Goal: Information Seeking & Learning: Learn about a topic

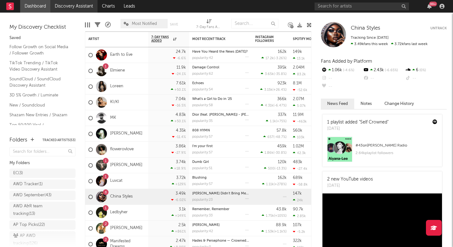
click at [74, 6] on link "Discovery Assistant" at bounding box center [73, 6] width 47 height 13
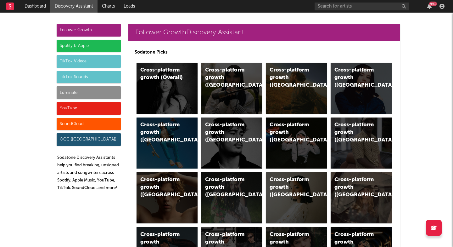
click at [89, 44] on div "Spotify & Apple" at bounding box center [89, 46] width 64 height 13
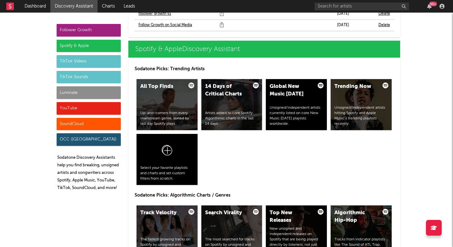
scroll to position [644, 0]
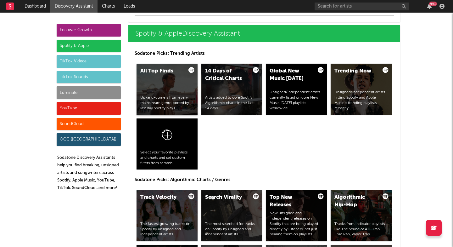
click at [169, 92] on div "All Top Finds Up-and-comers from every mainstream genre, sorted by last day Spo…" at bounding box center [167, 89] width 61 height 51
click at [81, 32] on div "Follower Growth" at bounding box center [89, 30] width 64 height 13
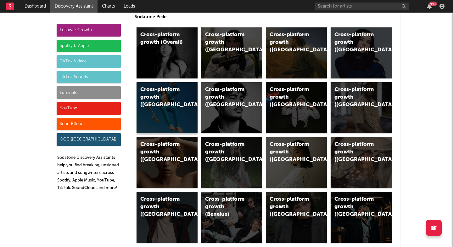
scroll to position [0, 0]
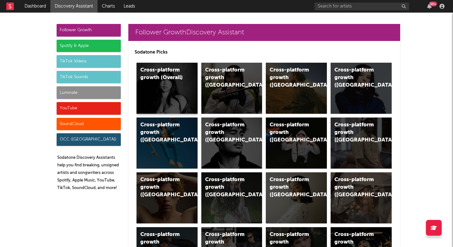
click at [157, 76] on div "Cross-platform growth (Overall)" at bounding box center [161, 73] width 43 height 15
click at [219, 83] on div "Cross-platform growth (UK)" at bounding box center [231, 88] width 61 height 51
click at [282, 135] on div "Cross-platform growth (Central Europe/GSA)" at bounding box center [291, 132] width 43 height 23
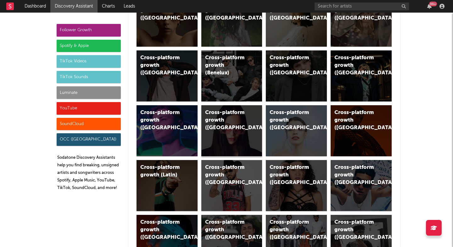
scroll to position [181, 0]
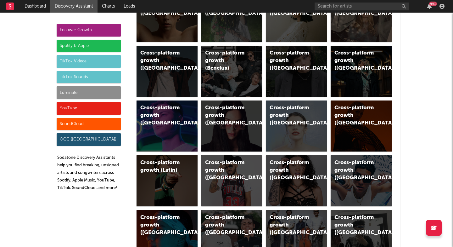
click at [94, 45] on div "Spotify & Apple" at bounding box center [89, 46] width 64 height 13
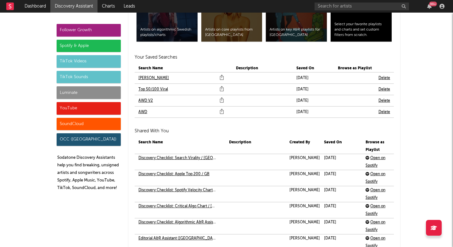
scroll to position [1386, 0]
click at [143, 100] on link "AWD V2" at bounding box center [145, 101] width 14 height 8
click at [98, 60] on div "TikTok Videos" at bounding box center [89, 61] width 64 height 13
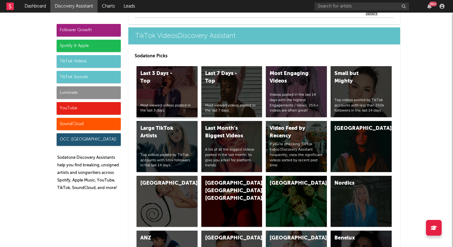
scroll to position [1622, 0]
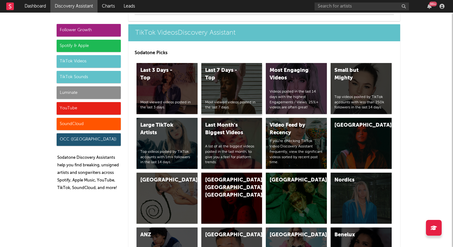
click at [216, 87] on div "Last 7 Days - Top Most viewed videos posted in the last 7 days." at bounding box center [231, 88] width 61 height 51
click at [157, 184] on div "United Kingdom" at bounding box center [161, 180] width 43 height 8
click at [105, 77] on div "TikTok Sounds" at bounding box center [89, 77] width 64 height 13
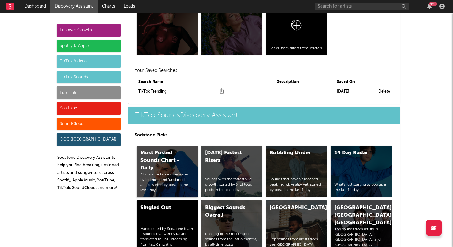
scroll to position [2256, 0]
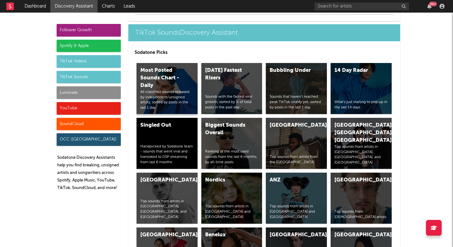
click at [163, 92] on div "All classified sounds released by independent/unsigned artists, sorted by posts…" at bounding box center [166, 99] width 53 height 21
click at [222, 89] on div "Today's Fastest Risers Sounds with the fastest viral growth, sorted by % of tot…" at bounding box center [231, 88] width 61 height 51
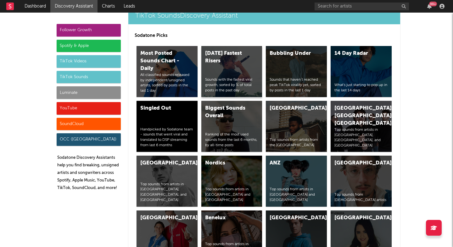
scroll to position [2296, 0]
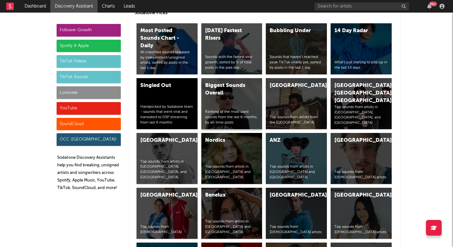
click at [225, 104] on div "Biggest Sounds Overall Ranking of the most used sounds from the last 6 months, …" at bounding box center [231, 103] width 61 height 51
click at [295, 103] on div "United Kingdom Top sounds from artists from the United Kingdom" at bounding box center [296, 103] width 61 height 51
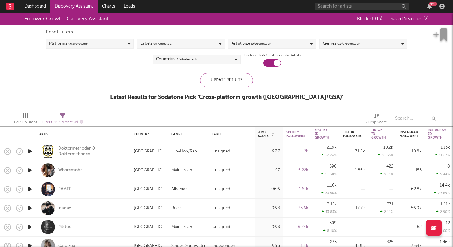
click at [66, 6] on link "Discovery Assistant" at bounding box center [73, 6] width 47 height 13
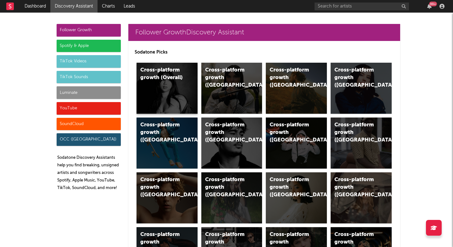
click at [167, 93] on div "Cross-platform growth (Overall)" at bounding box center [167, 88] width 61 height 51
click at [245, 87] on div "Cross-platform growth (UK)" at bounding box center [231, 88] width 61 height 51
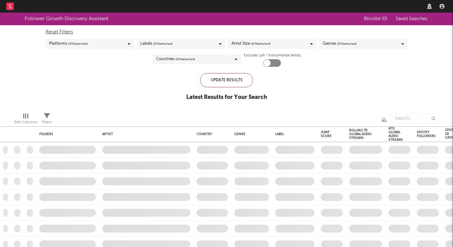
checkbox input "true"
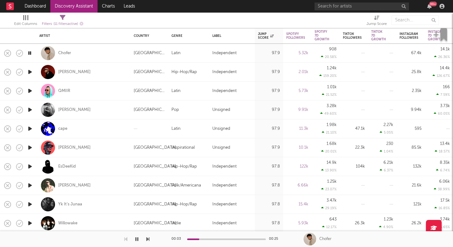
click at [148, 240] on icon "button" at bounding box center [147, 238] width 3 height 5
drag, startPoint x: 148, startPoint y: 240, endPoint x: 102, endPoint y: 232, distance: 46.9
click at [102, 232] on div at bounding box center [74, 239] width 149 height 16
click at [107, 88] on div "QMIIR" at bounding box center [83, 90] width 88 height 19
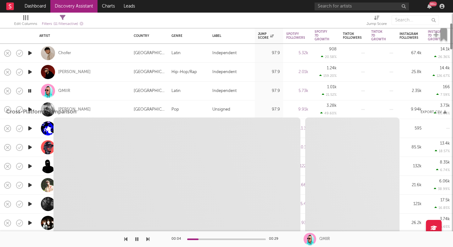
select select "1w"
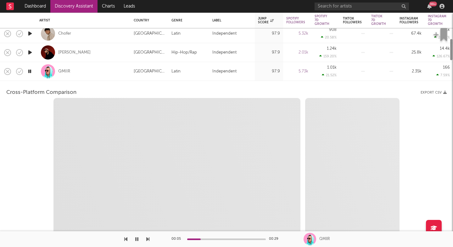
select select "6m"
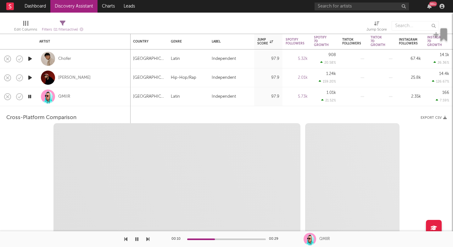
select select "1m"
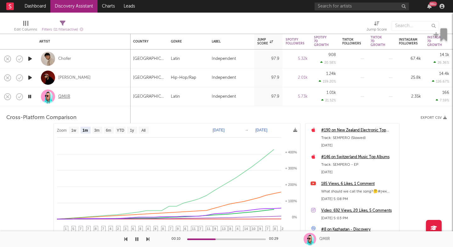
click at [64, 95] on div "QMIIR" at bounding box center [64, 97] width 12 height 6
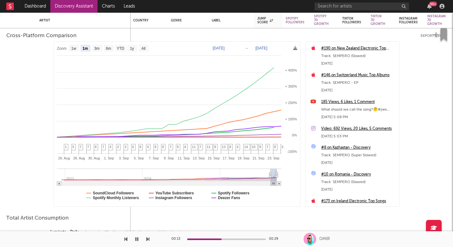
click at [149, 238] on icon "button" at bounding box center [147, 238] width 3 height 5
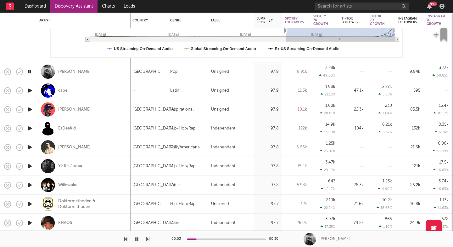
click at [149, 239] on icon "button" at bounding box center [147, 238] width 3 height 5
drag, startPoint x: 149, startPoint y: 239, endPoint x: 47, endPoint y: 86, distance: 184.1
click at [47, 0] on div "Dashboard Discovery Assistant Charts Leads 99 + Notifications Settings Mark all…" at bounding box center [226, 0] width 453 height 0
click at [84, 93] on div "cape" at bounding box center [83, 90] width 88 height 19
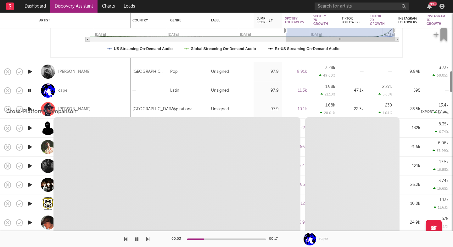
select select "1w"
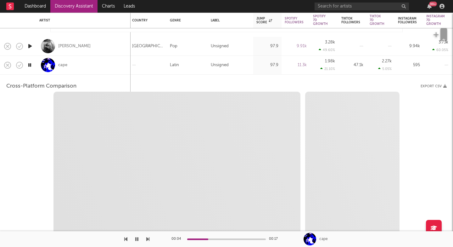
select select "6m"
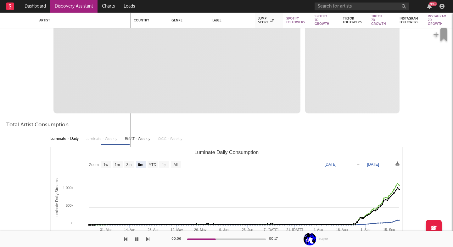
select select "1m"
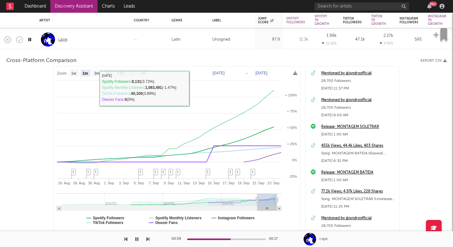
click at [61, 40] on div "cape" at bounding box center [62, 40] width 9 height 6
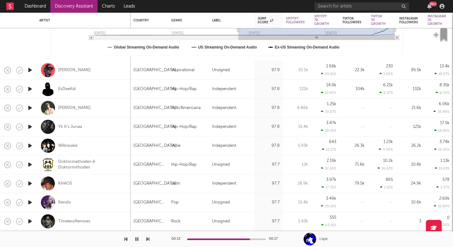
click at [147, 239] on icon "button" at bounding box center [147, 238] width 3 height 5
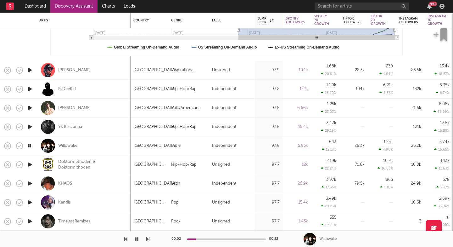
click at [147, 239] on icon "button" at bounding box center [147, 238] width 3 height 5
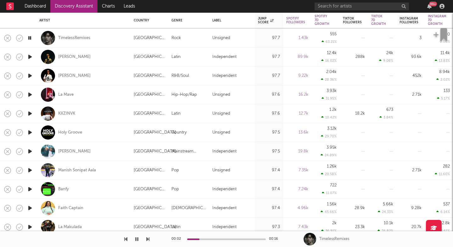
click at [149, 239] on div "00:02 00:16 TimelessRemixes" at bounding box center [226, 239] width 453 height 16
click at [146, 240] on icon "button" at bounding box center [147, 238] width 3 height 5
click at [147, 240] on icon "button" at bounding box center [147, 238] width 3 height 5
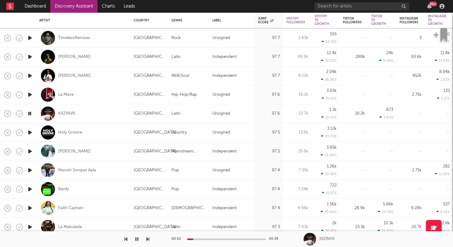
click at [147, 240] on icon "button" at bounding box center [147, 238] width 3 height 5
click at [100, 114] on div "KXZINVK" at bounding box center [83, 113] width 88 height 19
select select "1w"
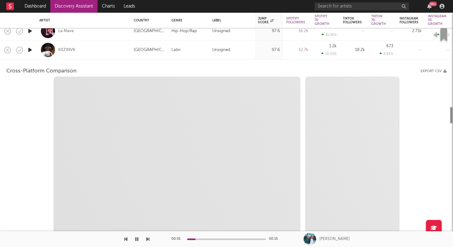
select select "6m"
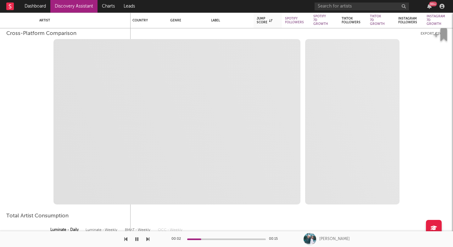
select select "1m"
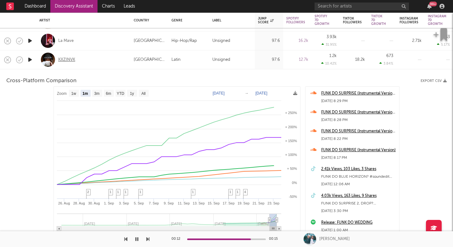
click at [71, 61] on div "KXZINVK" at bounding box center [66, 60] width 17 height 6
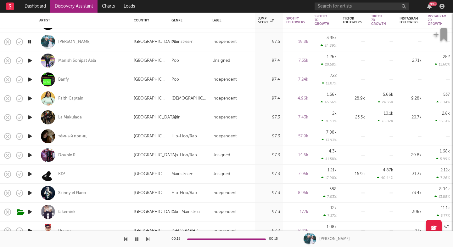
click at [148, 240] on icon "button" at bounding box center [147, 238] width 3 height 5
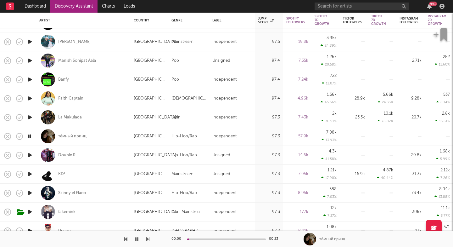
click at [148, 240] on icon "button" at bounding box center [147, 238] width 3 height 5
click at [87, 165] on div "KD!" at bounding box center [83, 174] width 88 height 19
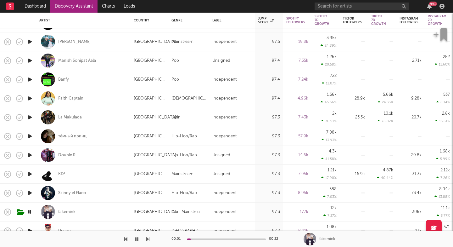
select select "1w"
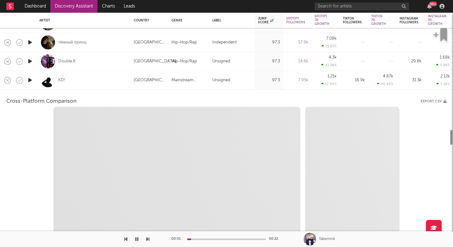
select select "1w"
select select "1m"
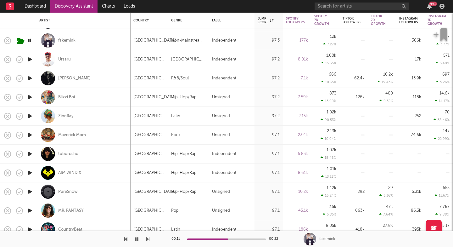
click at [147, 238] on icon "button" at bounding box center [147, 238] width 3 height 5
click at [148, 240] on icon "button" at bounding box center [147, 238] width 3 height 5
click at [147, 240] on icon "button" at bounding box center [147, 238] width 3 height 5
click at [78, 120] on div "ZionRay" at bounding box center [83, 116] width 88 height 19
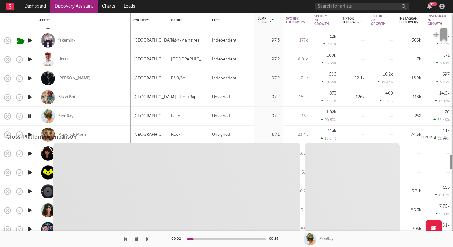
select select "1w"
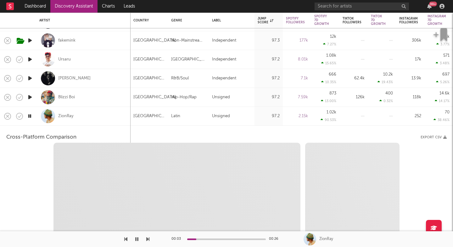
select select "1w"
select select "1m"
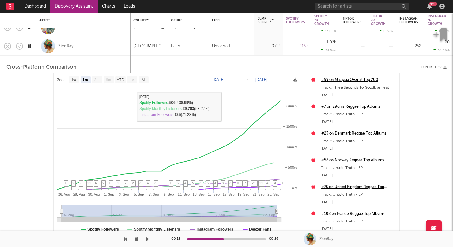
click at [62, 47] on div "ZionRay" at bounding box center [65, 46] width 15 height 6
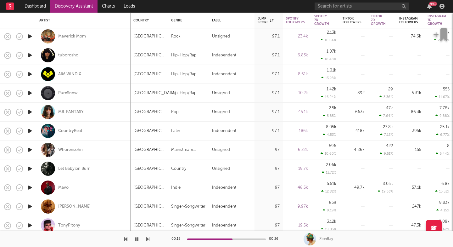
click at [149, 242] on button "button" at bounding box center [147, 239] width 3 height 16
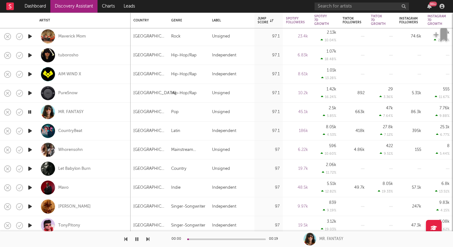
click at [96, 87] on div "PureSnow" at bounding box center [83, 93] width 88 height 19
select select "1w"
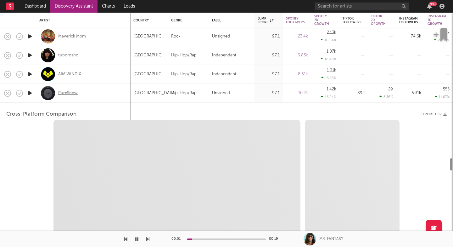
select select "1w"
click at [66, 94] on div "PureSnow" at bounding box center [68, 93] width 20 height 6
select select "1m"
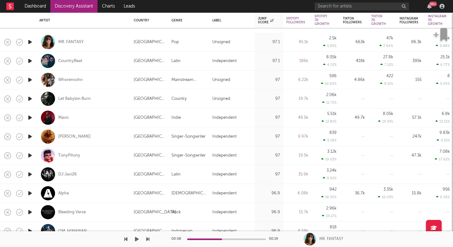
click at [147, 240] on icon "button" at bounding box center [147, 238] width 3 height 5
click at [71, 60] on div "CountryBeat" at bounding box center [70, 61] width 24 height 6
click at [148, 240] on icon "button" at bounding box center [147, 238] width 3 height 5
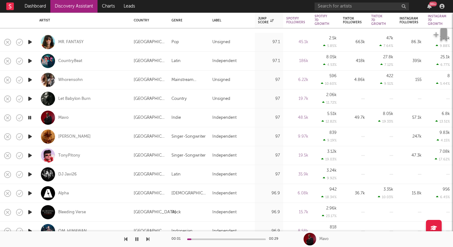
click at [115, 113] on div "Mavo" at bounding box center [83, 117] width 88 height 19
select select "1w"
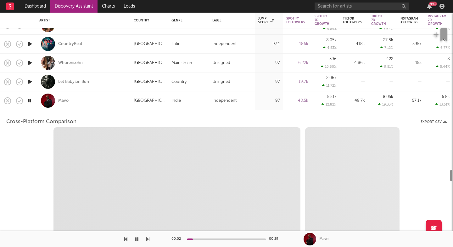
select select "6m"
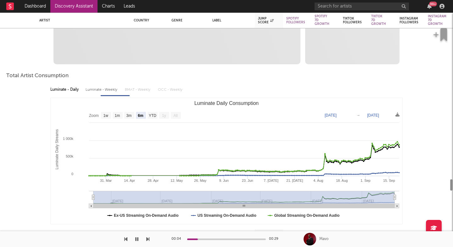
select select "1m"
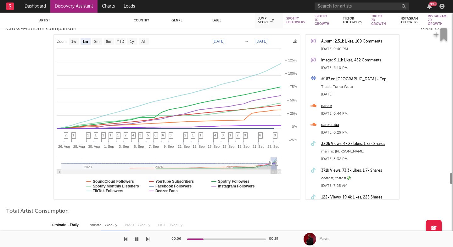
select select "1m"
select select "1w"
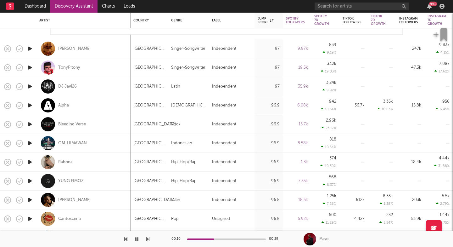
click at [146, 238] on icon "button" at bounding box center [147, 238] width 3 height 5
click at [30, 49] on icon "button" at bounding box center [30, 49] width 6 height 8
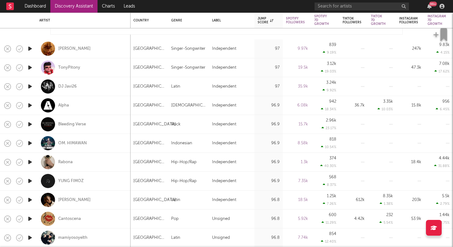
click at [31, 49] on icon "button" at bounding box center [30, 49] width 7 height 8
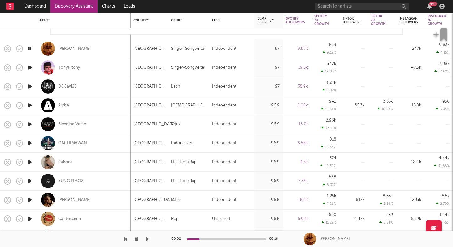
click at [114, 49] on div "liou" at bounding box center [83, 48] width 88 height 19
select select "1w"
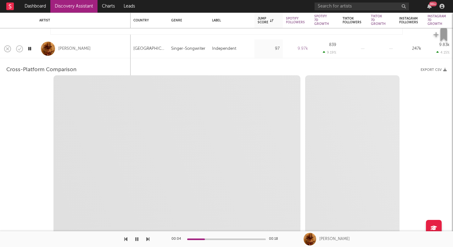
select select "1w"
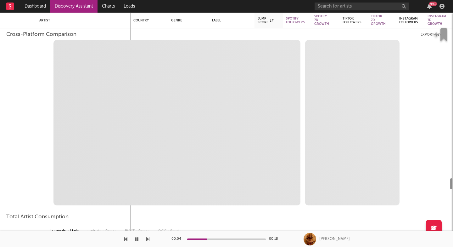
select select "1m"
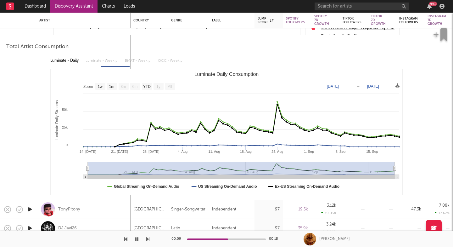
click at [148, 240] on icon "button" at bounding box center [147, 238] width 3 height 5
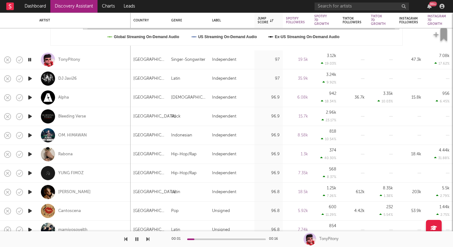
click at [147, 239] on icon "button" at bounding box center [147, 238] width 3 height 5
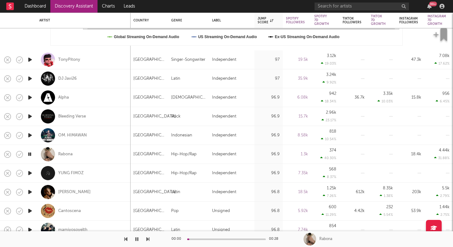
click at [147, 239] on icon "button" at bounding box center [147, 238] width 3 height 5
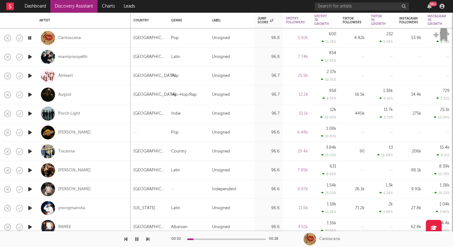
click at [146, 240] on icon "button" at bounding box center [147, 238] width 3 height 5
click at [147, 239] on icon "button" at bounding box center [147, 238] width 3 height 5
click at [147, 240] on icon "button" at bounding box center [147, 238] width 3 height 5
click at [148, 240] on icon "button" at bounding box center [147, 238] width 3 height 5
click at [149, 241] on icon "button" at bounding box center [147, 238] width 3 height 5
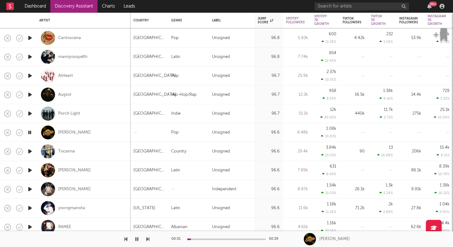
click at [150, 241] on div "00:01 00:29 EverHits-moritabari" at bounding box center [226, 239] width 453 height 16
click at [151, 241] on div "00:02 00:29 EverHits-moritabari" at bounding box center [226, 239] width 453 height 16
click at [149, 238] on icon "button" at bounding box center [147, 238] width 3 height 5
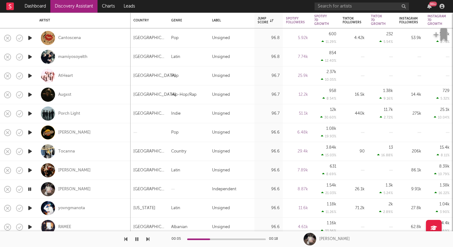
click at [102, 185] on div "Alanis Yuki" at bounding box center [83, 189] width 88 height 19
select select "1w"
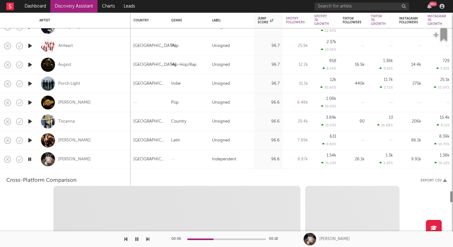
select select "1w"
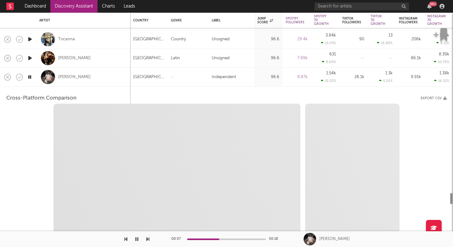
select select "1m"
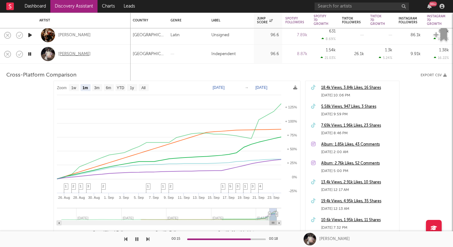
click at [69, 51] on div "Alanis Yuki" at bounding box center [74, 54] width 32 height 6
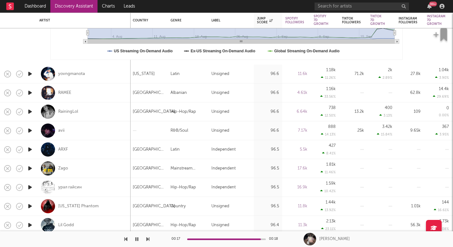
click at [28, 74] on icon "button" at bounding box center [30, 74] width 7 height 8
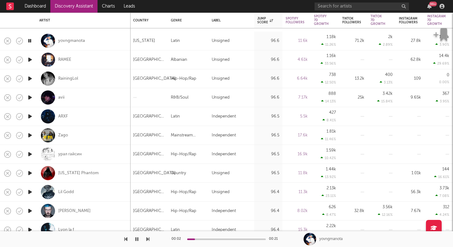
click at [149, 239] on icon "button" at bounding box center [147, 238] width 3 height 5
click at [148, 239] on icon "button" at bounding box center [147, 238] width 3 height 5
click at [147, 239] on icon "button" at bounding box center [147, 238] width 3 height 5
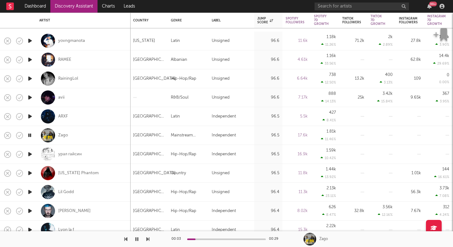
click at [148, 239] on icon "button" at bounding box center [147, 238] width 3 height 5
click at [147, 239] on icon "button" at bounding box center [147, 238] width 3 height 5
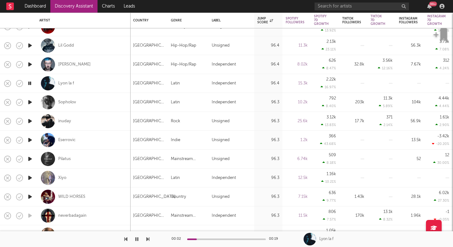
click at [79, 50] on div "Lil Godd" at bounding box center [83, 45] width 88 height 19
select select "1w"
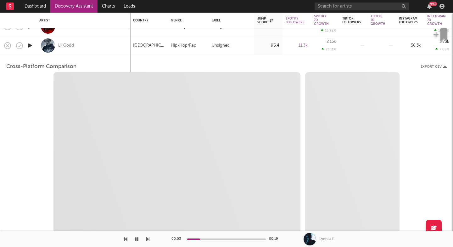
select select "6m"
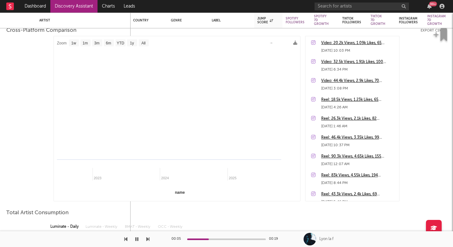
select select "1m"
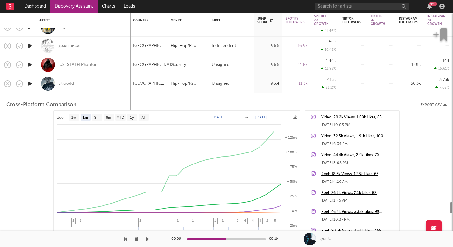
select select "1m"
select select "1w"
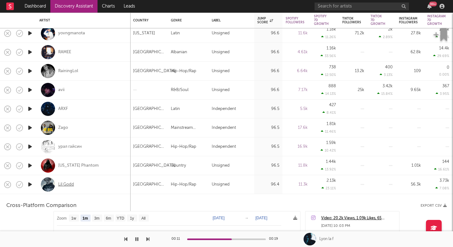
click at [68, 185] on div "Lil Godd" at bounding box center [66, 185] width 16 height 6
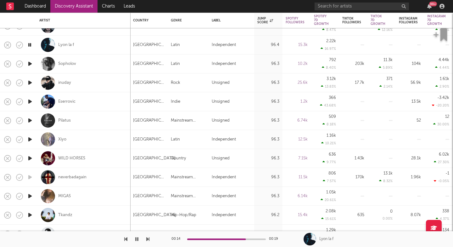
click at [149, 239] on icon "button" at bounding box center [147, 238] width 3 height 5
click at [76, 117] on div "Pilatus" at bounding box center [83, 120] width 88 height 19
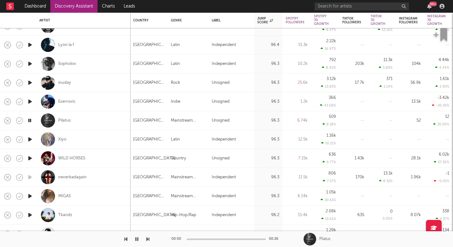
select select "1w"
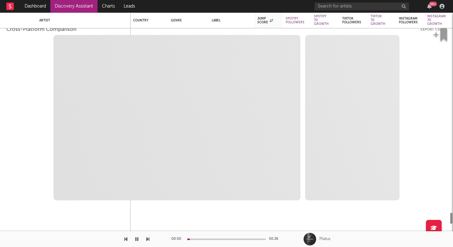
select select "6m"
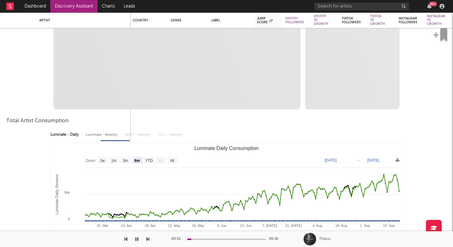
select select "1m"
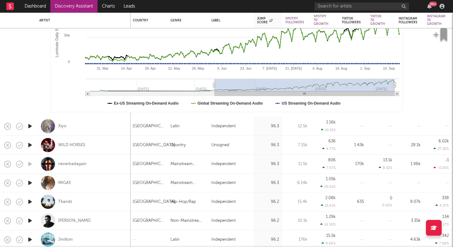
click at [29, 124] on icon "button" at bounding box center [30, 126] width 7 height 8
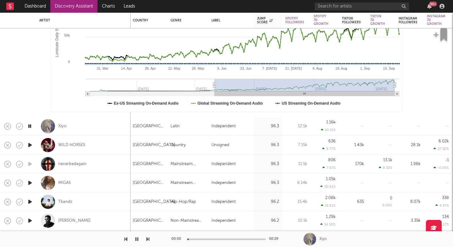
click at [149, 239] on icon "button" at bounding box center [147, 238] width 3 height 5
click at [136, 240] on icon "button" at bounding box center [137, 238] width 4 height 5
click at [149, 240] on icon "button" at bounding box center [147, 238] width 3 height 5
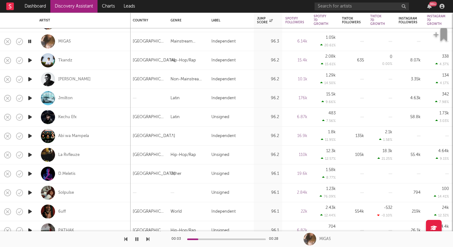
click at [148, 239] on icon "button" at bounding box center [147, 238] width 3 height 5
click at [104, 64] on div "Tkandz" at bounding box center [83, 60] width 88 height 19
select select "1w"
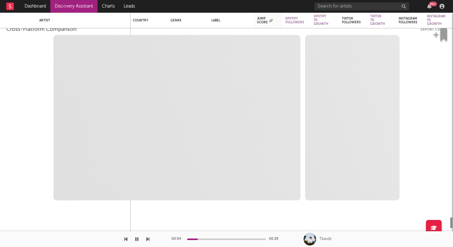
select select "6m"
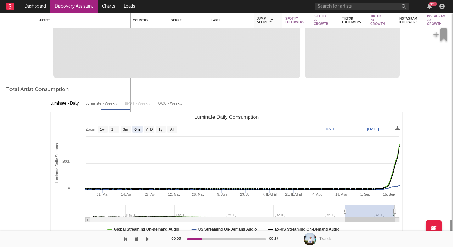
select select "1m"
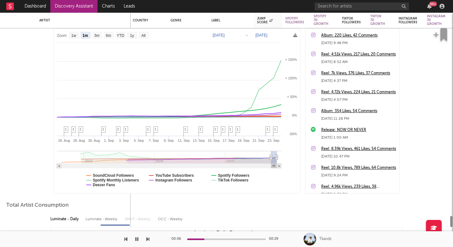
select select "6m"
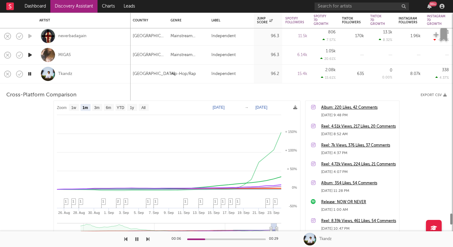
select select "1m"
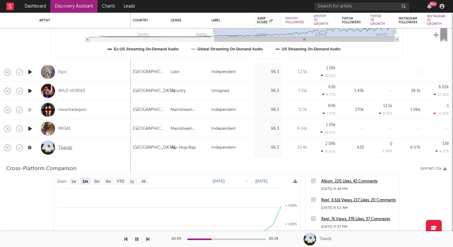
click at [64, 148] on div "Tkandz" at bounding box center [65, 148] width 14 height 6
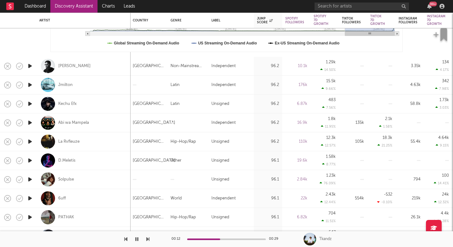
click at [147, 240] on icon "button" at bounding box center [147, 238] width 3 height 5
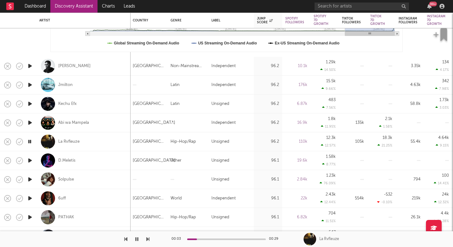
click at [109, 140] on div "La Rvfleuze" at bounding box center [83, 141] width 88 height 19
select select "1w"
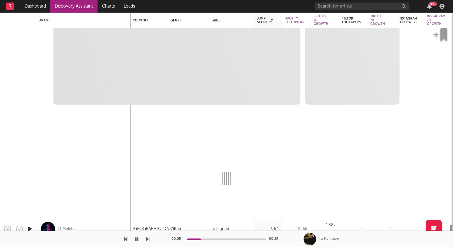
select select "6m"
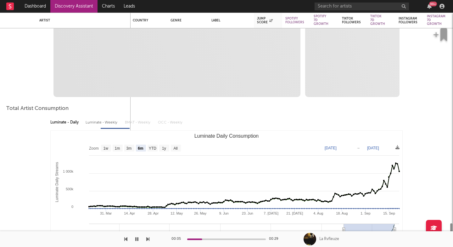
select select "1m"
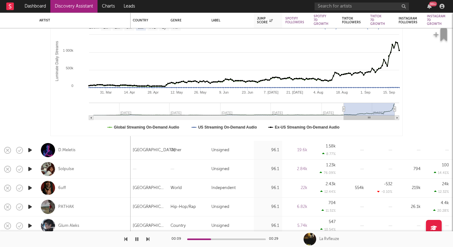
click at [148, 242] on button "button" at bounding box center [147, 239] width 3 height 16
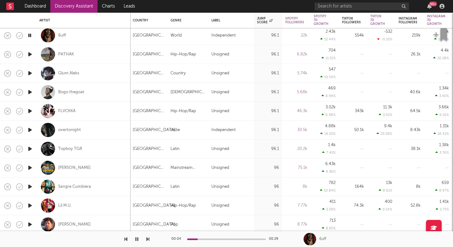
click at [147, 239] on icon "button" at bounding box center [147, 238] width 3 height 5
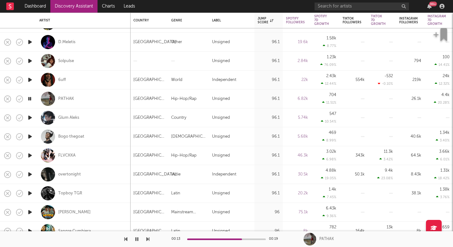
click at [112, 102] on div "PATHAK" at bounding box center [83, 98] width 88 height 19
select select "1w"
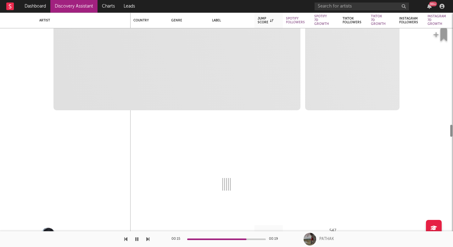
select select "1w"
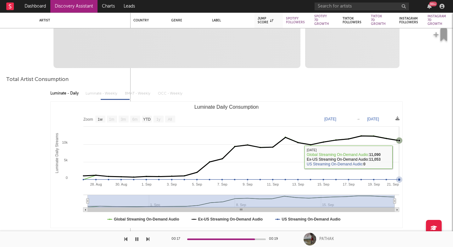
select select "1m"
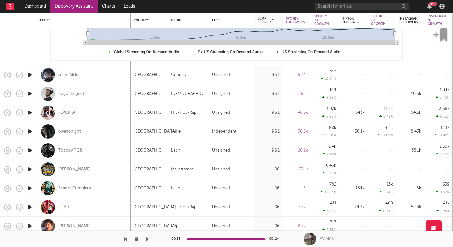
click at [147, 239] on icon "button" at bounding box center [147, 238] width 3 height 5
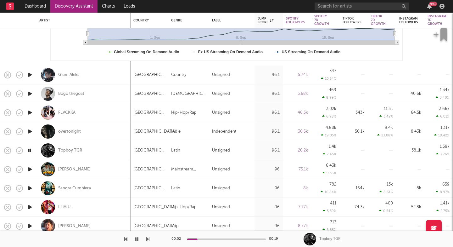
click at [147, 239] on icon "button" at bounding box center [147, 238] width 3 height 5
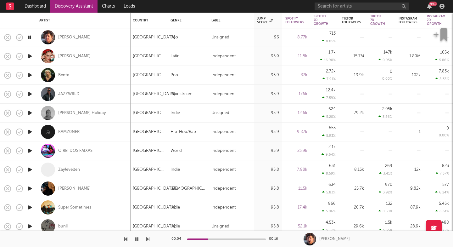
click at [91, 42] on div "Jim E. Brown" at bounding box center [83, 37] width 88 height 19
select select "1w"
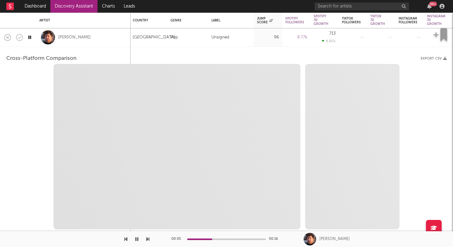
select select "1w"
select select "1m"
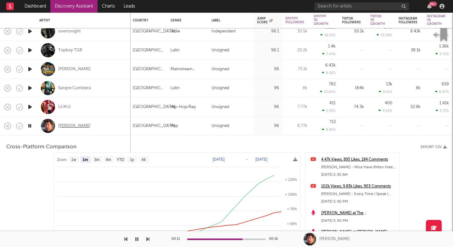
click at [61, 124] on div "Jim E. Brown" at bounding box center [74, 126] width 32 height 6
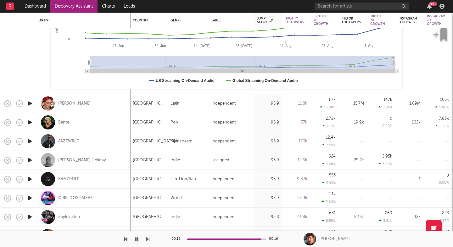
click at [30, 104] on icon "button" at bounding box center [30, 103] width 7 height 8
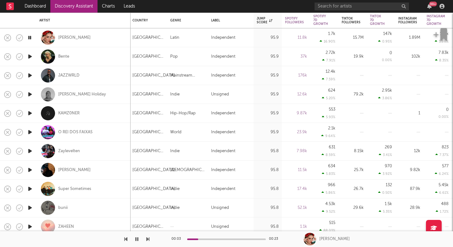
click at [148, 241] on icon "button" at bounding box center [147, 238] width 3 height 5
click at [92, 41] on div "Elaine Haro" at bounding box center [83, 37] width 88 height 19
select select "1w"
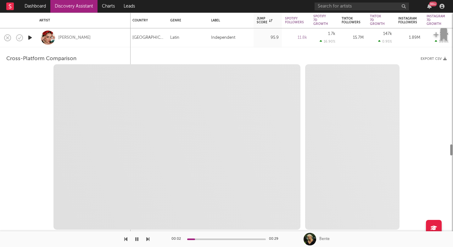
select select "6m"
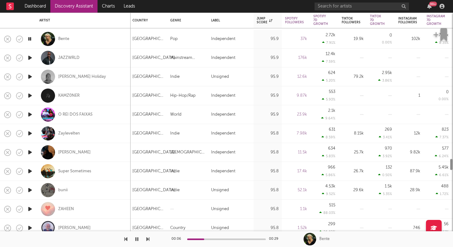
select select "1m"
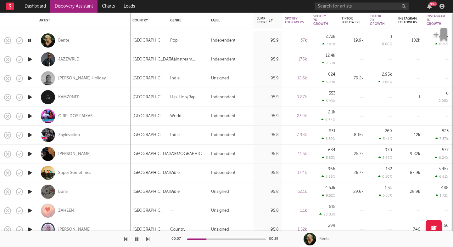
click at [148, 239] on icon "button" at bounding box center [147, 238] width 3 height 5
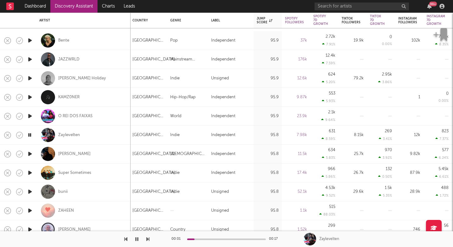
click at [148, 239] on icon "button" at bounding box center [147, 238] width 3 height 5
click at [148, 238] on icon "button" at bounding box center [147, 238] width 3 height 5
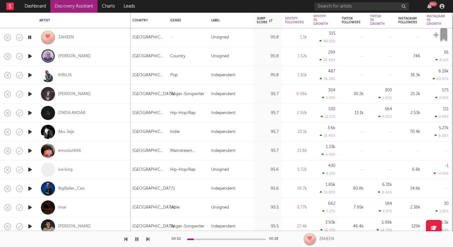
click at [147, 240] on icon "button" at bounding box center [147, 238] width 3 height 5
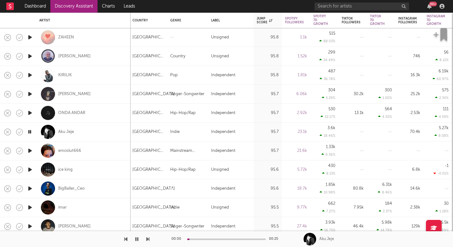
click at [147, 240] on icon "button" at bounding box center [147, 238] width 3 height 5
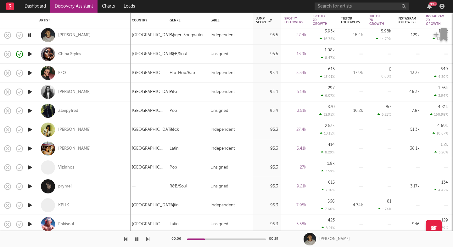
click at [147, 238] on icon "button" at bounding box center [147, 238] width 3 height 5
click at [149, 239] on div "00:05 00:25 Zleepyfred" at bounding box center [226, 239] width 453 height 16
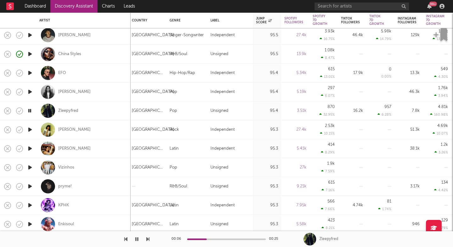
click at [148, 239] on icon "button" at bounding box center [147, 238] width 3 height 5
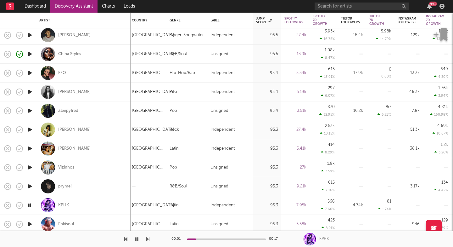
click at [148, 239] on icon "button" at bounding box center [147, 238] width 3 height 5
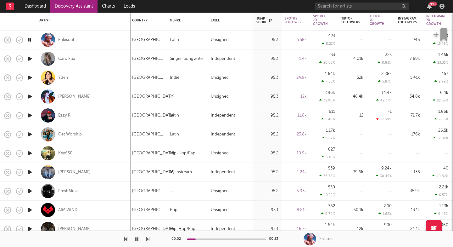
click at [147, 238] on icon "button" at bounding box center [147, 238] width 3 height 5
click at [147, 239] on icon "button" at bounding box center [147, 238] width 3 height 5
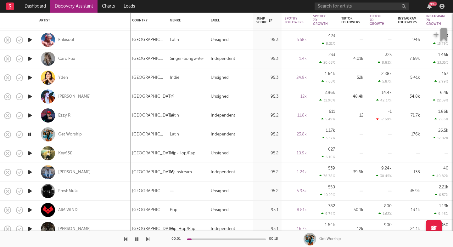
click at [147, 239] on icon "button" at bounding box center [147, 238] width 3 height 5
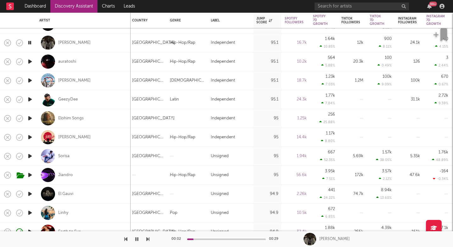
click at [109, 42] on div "Rico Ace" at bounding box center [83, 42] width 88 height 19
select select "1w"
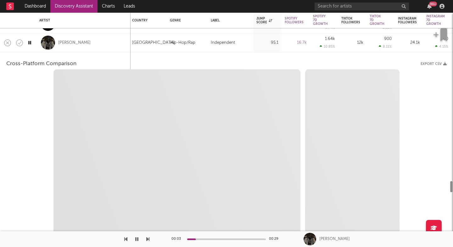
select select "6m"
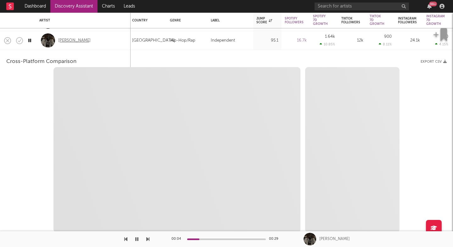
select select "1m"
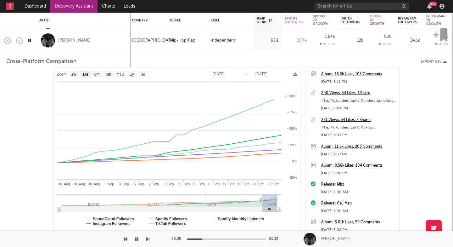
click at [65, 41] on div "Rico Ace" at bounding box center [74, 41] width 32 height 6
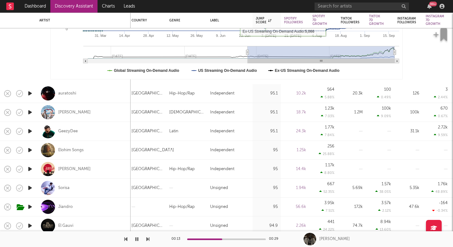
click at [30, 92] on icon "button" at bounding box center [30, 93] width 7 height 8
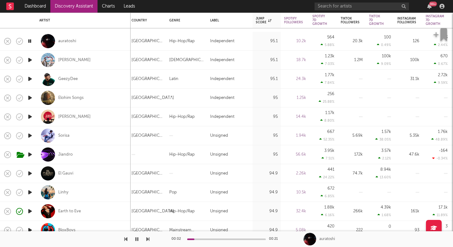
click at [148, 240] on icon "button" at bounding box center [147, 238] width 3 height 5
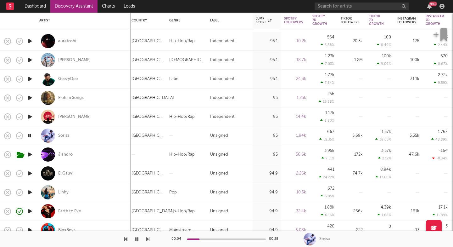
drag, startPoint x: 148, startPoint y: 240, endPoint x: 79, endPoint y: 238, distance: 69.0
click at [79, 238] on div at bounding box center [74, 239] width 149 height 16
click at [80, 136] on div "Sorisa" at bounding box center [83, 135] width 88 height 19
select select "1w"
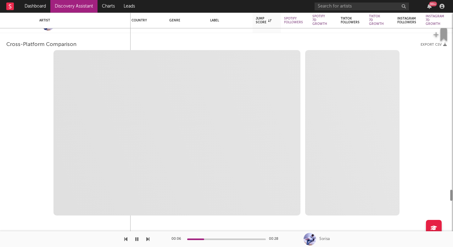
select select "1w"
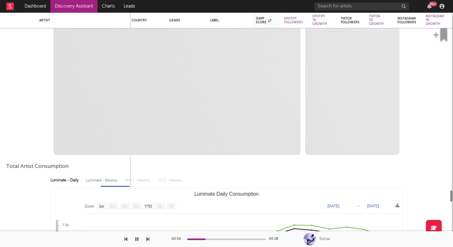
select select "1m"
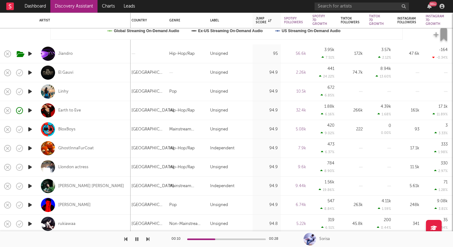
click at [29, 71] on icon "button" at bounding box center [30, 73] width 7 height 8
click at [148, 238] on icon "button" at bounding box center [147, 238] width 3 height 5
click at [148, 240] on icon "button" at bounding box center [147, 238] width 3 height 5
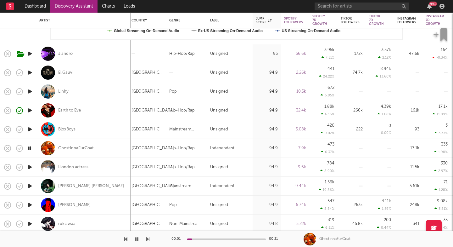
click at [148, 240] on icon "button" at bounding box center [147, 238] width 3 height 5
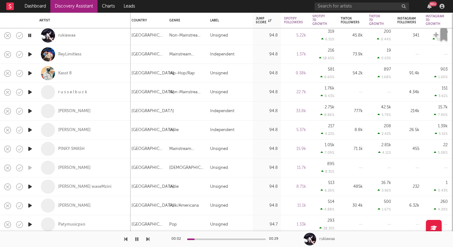
click at [147, 239] on icon "button" at bounding box center [147, 238] width 3 height 5
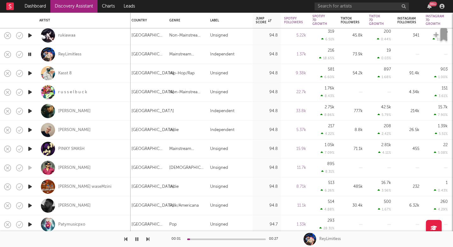
click at [147, 239] on icon "button" at bounding box center [147, 238] width 3 height 5
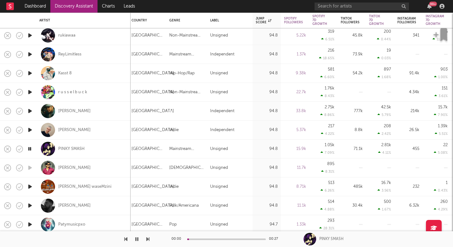
click at [147, 239] on icon "button" at bounding box center [147, 238] width 3 height 5
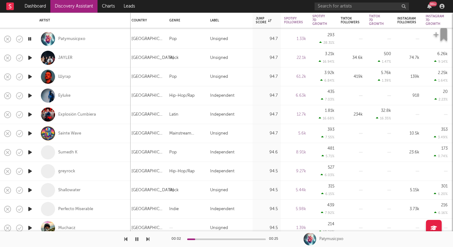
click at [146, 238] on div at bounding box center [74, 239] width 149 height 16
click at [146, 239] on div at bounding box center [74, 239] width 149 height 16
click at [148, 239] on icon "button" at bounding box center [147, 238] width 3 height 5
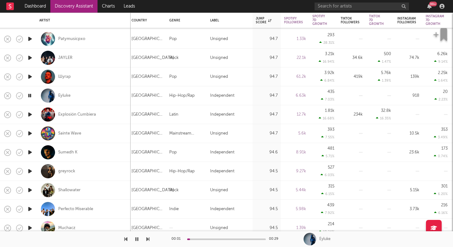
click at [148, 240] on icon "button" at bounding box center [147, 238] width 3 height 5
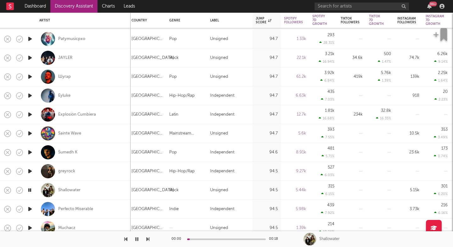
click at [148, 240] on icon "button" at bounding box center [147, 238] width 3 height 5
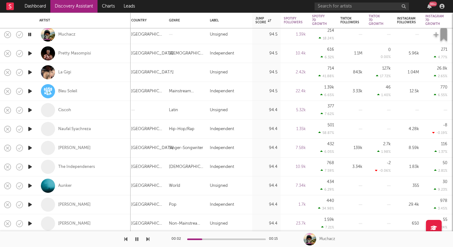
click at [146, 238] on div at bounding box center [74, 239] width 149 height 16
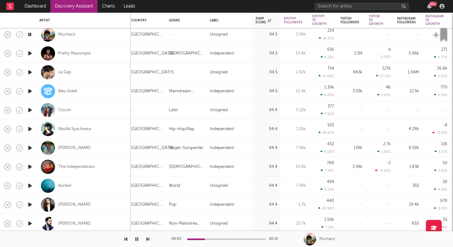
click at [149, 240] on div "00:03 00:15 Muchacz" at bounding box center [226, 239] width 453 height 16
click at [148, 239] on icon "button" at bounding box center [147, 238] width 3 height 5
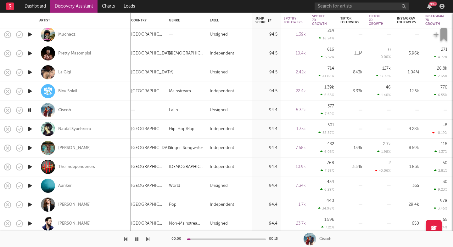
click at [148, 239] on icon "button" at bounding box center [147, 238] width 3 height 5
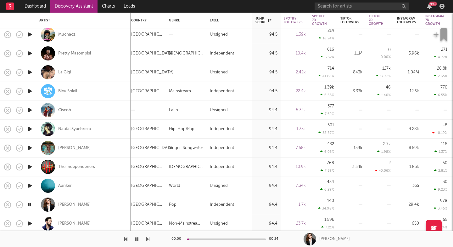
click at [148, 239] on icon "button" at bounding box center [147, 238] width 3 height 5
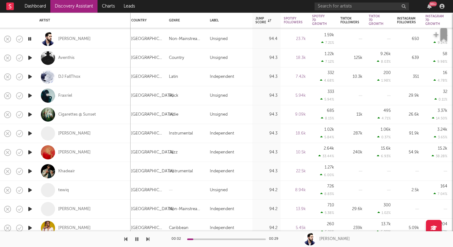
click at [147, 241] on button "button" at bounding box center [147, 239] width 3 height 16
click at [147, 240] on icon "button" at bounding box center [147, 238] width 3 height 5
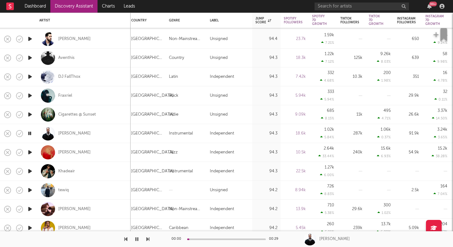
click at [147, 240] on icon "button" at bounding box center [147, 238] width 3 height 5
click at [148, 240] on icon "button" at bounding box center [147, 238] width 3 height 5
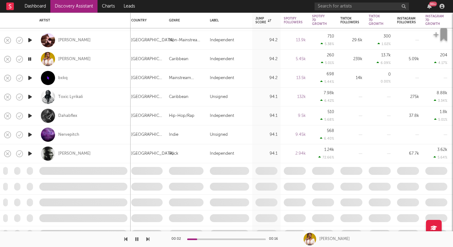
click at [90, 40] on div "AVELLO" at bounding box center [83, 40] width 88 height 19
select select "1w"
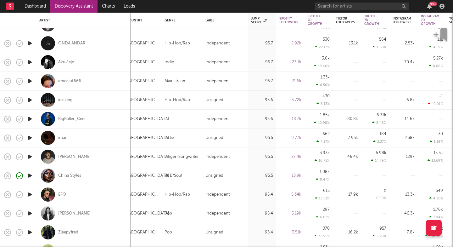
click at [30, 177] on icon "button" at bounding box center [30, 175] width 7 height 8
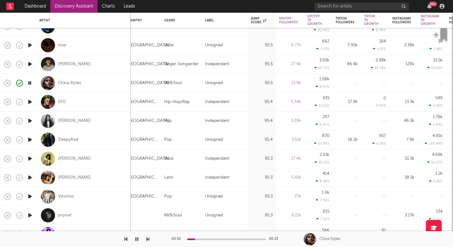
click at [29, 157] on icon "button" at bounding box center [30, 158] width 7 height 8
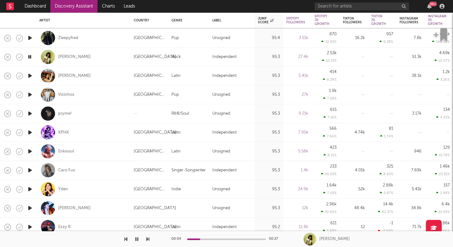
click at [31, 210] on icon "button" at bounding box center [30, 208] width 7 height 8
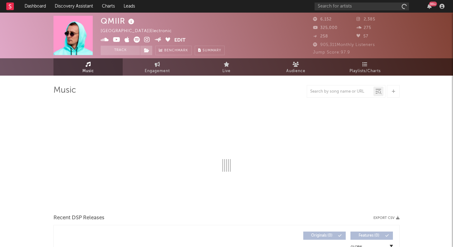
select select "6m"
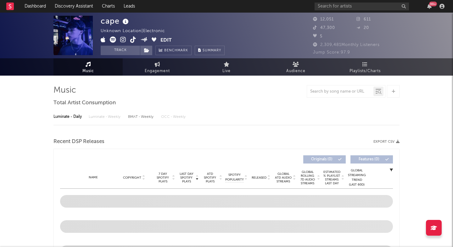
select select "6m"
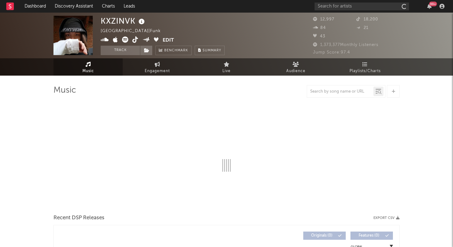
select select "6m"
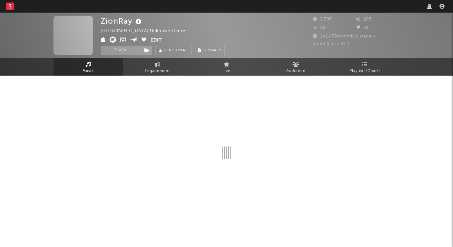
select select "1w"
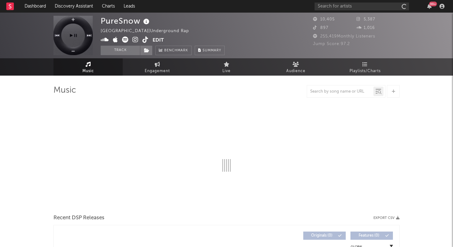
select select "1w"
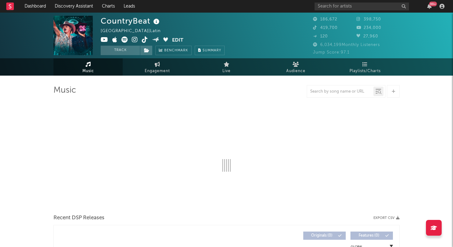
select select "6m"
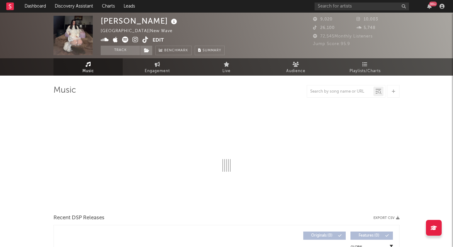
select select "1w"
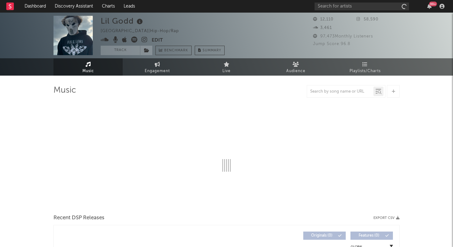
select select "6m"
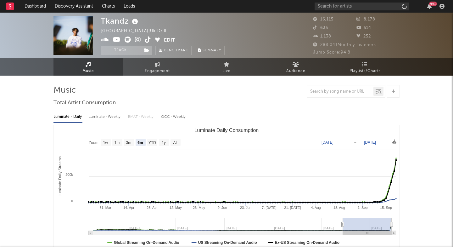
select select "6m"
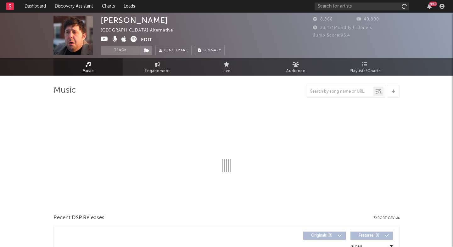
select select "1w"
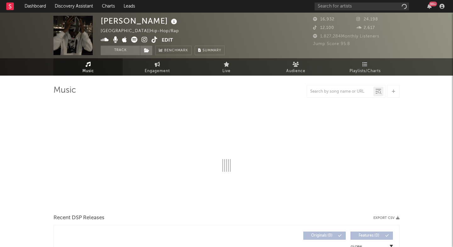
select select "6m"
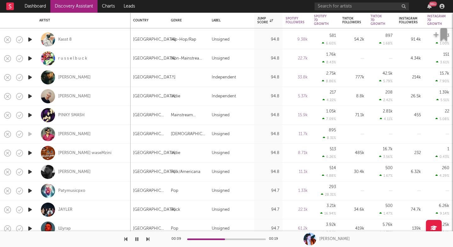
click at [31, 73] on div at bounding box center [30, 77] width 13 height 19
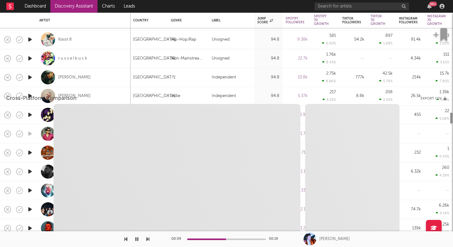
select select "1w"
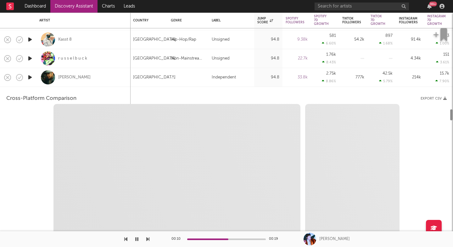
click at [31, 76] on icon "button" at bounding box center [30, 77] width 7 height 8
select select "6m"
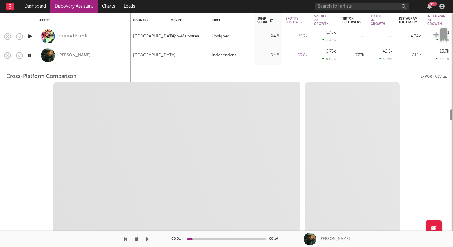
select select "1m"
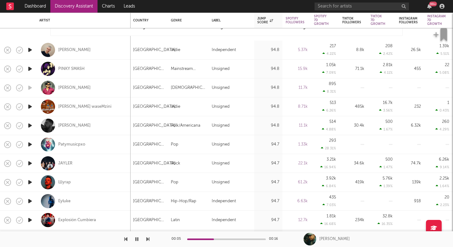
click at [29, 180] on icon "button" at bounding box center [30, 182] width 7 height 8
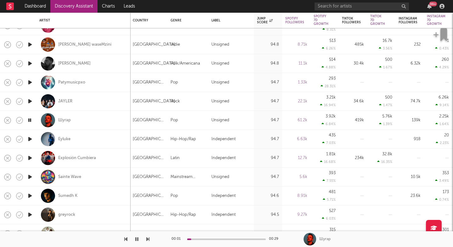
click at [94, 118] on div "Шугар" at bounding box center [83, 120] width 88 height 19
select select "1w"
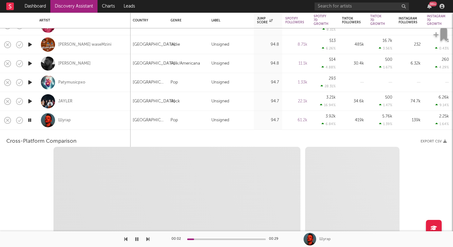
select select "6m"
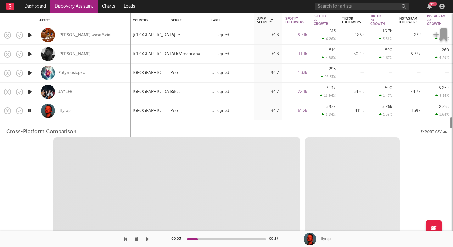
select select "1m"
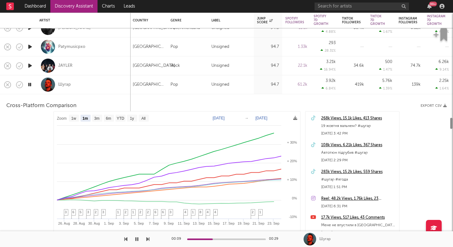
select select "1m"
select select "6m"
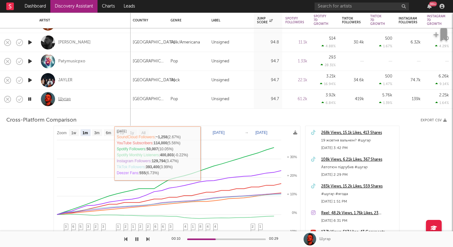
click at [64, 98] on div "Шугар" at bounding box center [64, 99] width 13 height 6
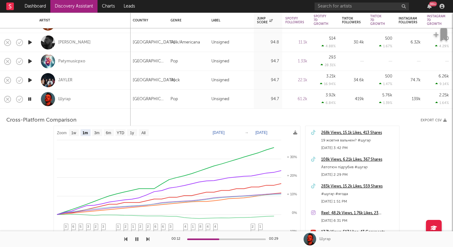
click at [151, 240] on div "00:12 00:29 Шугар" at bounding box center [226, 239] width 453 height 16
click at [147, 240] on icon "button" at bounding box center [147, 238] width 3 height 5
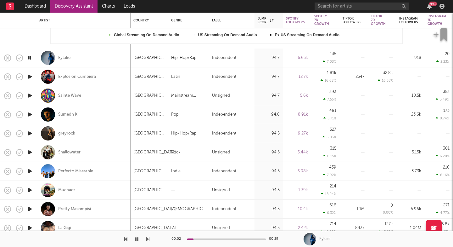
click at [148, 237] on icon "button" at bounding box center [147, 238] width 3 height 5
drag, startPoint x: 148, startPoint y: 237, endPoint x: 134, endPoint y: 246, distance: 16.5
click at [134, 246] on div at bounding box center [74, 239] width 149 height 16
click at [148, 238] on icon "button" at bounding box center [147, 238] width 3 height 5
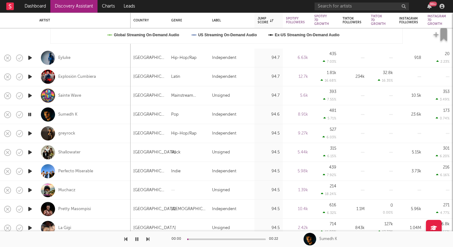
click at [148, 238] on icon "button" at bounding box center [147, 238] width 3 height 5
click at [149, 238] on icon "button" at bounding box center [147, 238] width 3 height 5
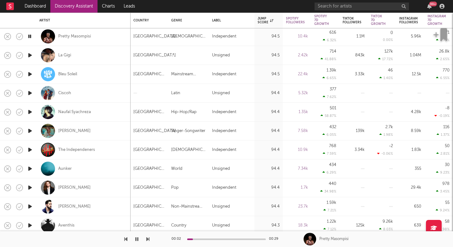
click at [147, 238] on icon "button" at bounding box center [147, 238] width 3 height 5
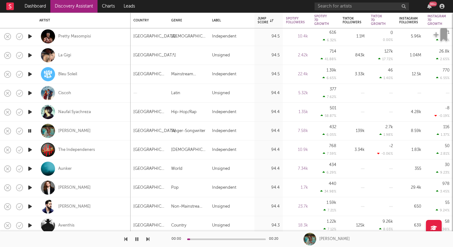
click at [147, 238] on icon "button" at bounding box center [147, 238] width 3 height 5
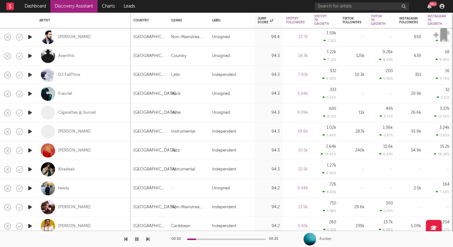
click at [30, 206] on icon "button" at bounding box center [30, 207] width 7 height 8
click at [115, 213] on div "AVELLO" at bounding box center [83, 207] width 88 height 19
select select "1m"
select select "6m"
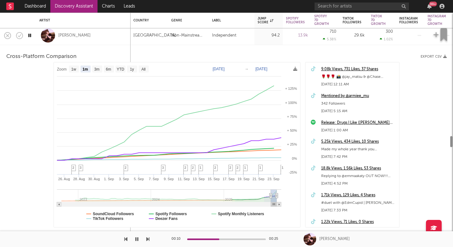
click at [64, 32] on div "AVELLO" at bounding box center [83, 35] width 88 height 19
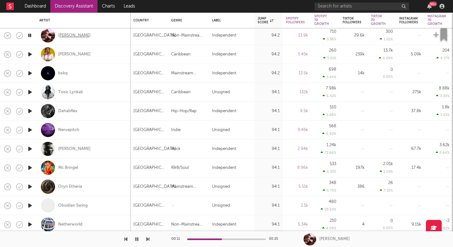
click at [64, 36] on div "AVELLO" at bounding box center [74, 36] width 32 height 6
click at [147, 238] on icon "button" at bounding box center [147, 238] width 3 height 5
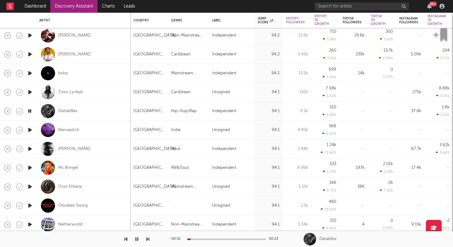
click at [147, 238] on icon "button" at bounding box center [147, 238] width 3 height 5
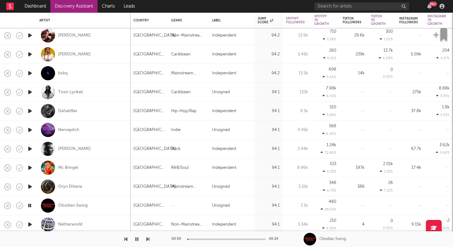
click at [147, 238] on icon "button" at bounding box center [147, 238] width 3 height 5
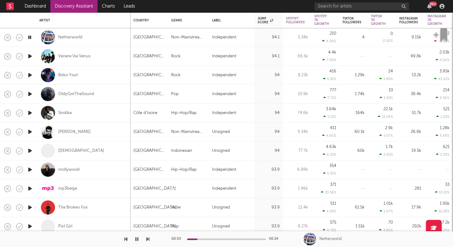
click at [148, 237] on icon "button" at bounding box center [147, 238] width 3 height 5
click at [148, 239] on icon "button" at bounding box center [147, 238] width 3 height 5
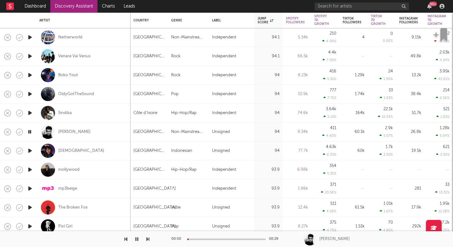
click at [148, 239] on icon "button" at bounding box center [147, 238] width 3 height 5
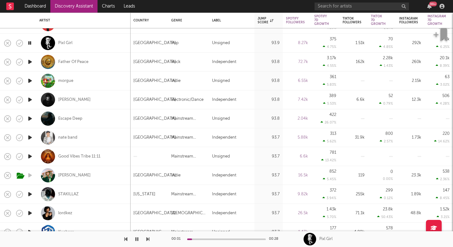
click at [147, 238] on icon "button" at bounding box center [147, 238] width 3 height 5
click at [95, 42] on div "Pixl Girl" at bounding box center [83, 43] width 88 height 19
select select "1w"
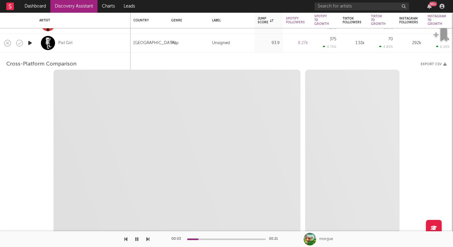
select select "6m"
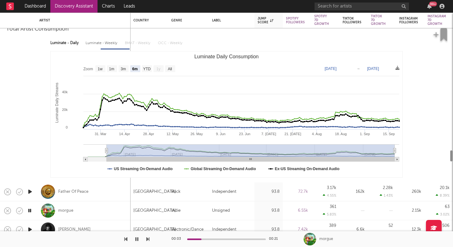
select select "1m"
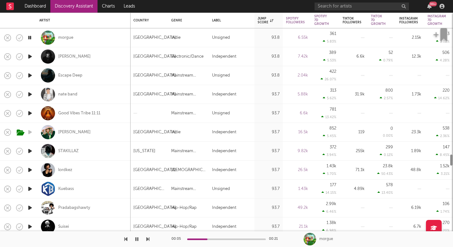
click at [101, 36] on div "morgue" at bounding box center [83, 37] width 88 height 19
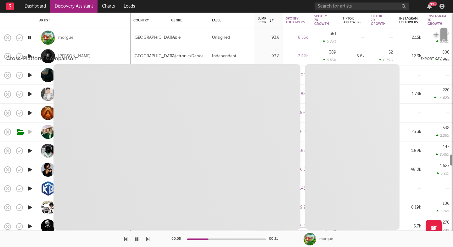
select select "1w"
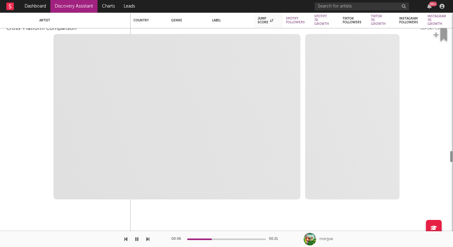
select select "1w"
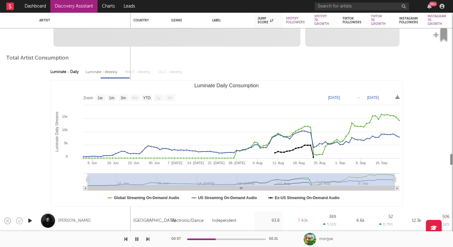
select select "1m"
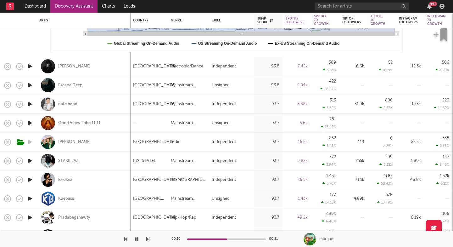
click at [29, 66] on icon "button" at bounding box center [30, 66] width 7 height 8
click at [148, 238] on icon "button" at bounding box center [147, 238] width 3 height 5
click at [88, 67] on div "Joey Cash" at bounding box center [83, 66] width 88 height 19
select select "1w"
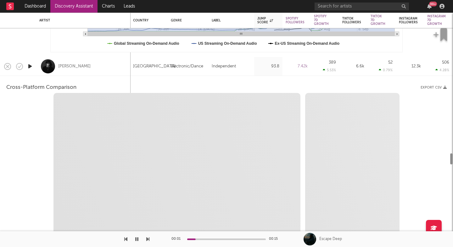
select select "6m"
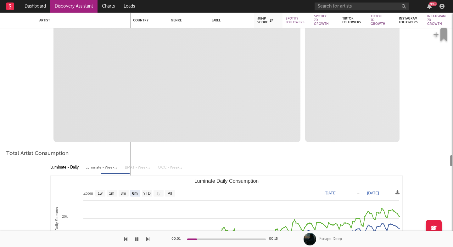
select select "1m"
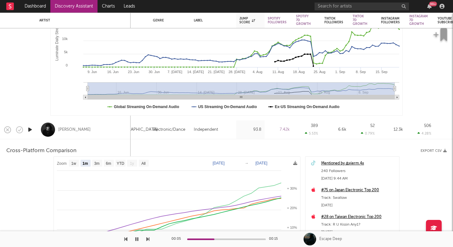
click at [70, 126] on div "Joey Cash" at bounding box center [83, 129] width 88 height 19
select select "1m"
select select "6m"
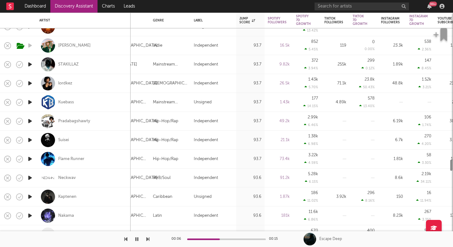
select select "1m"
select select "1w"
select select "1m"
select select "6m"
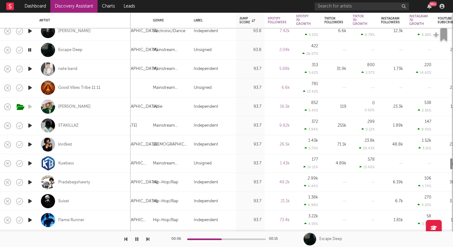
select select "1m"
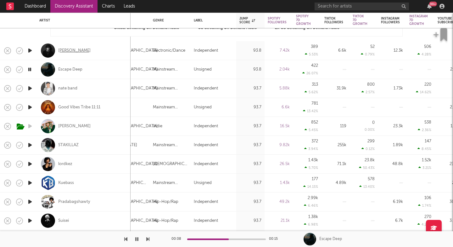
click at [68, 49] on div "Joey Cash" at bounding box center [74, 51] width 32 height 6
click at [108, 69] on div "Escape Deep" at bounding box center [83, 69] width 88 height 19
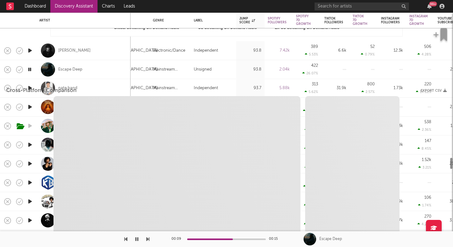
select select "1w"
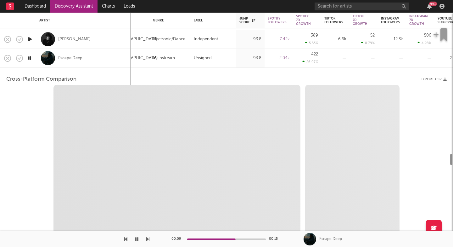
select select "1m"
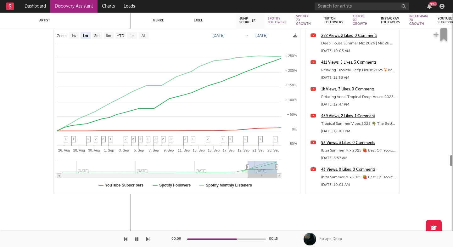
select select "1w"
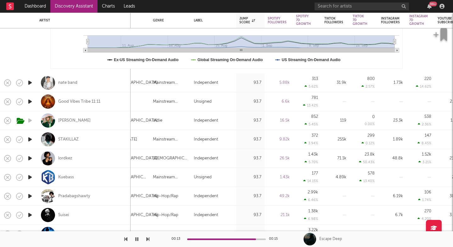
click at [148, 239] on icon "button" at bounding box center [147, 238] width 3 height 5
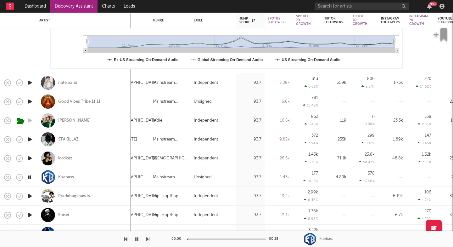
click at [148, 239] on icon "button" at bounding box center [147, 238] width 3 height 5
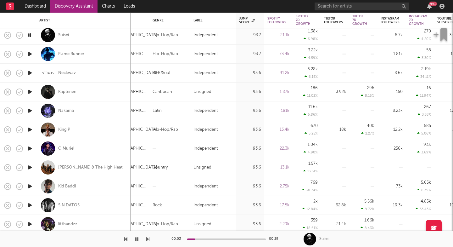
click at [147, 239] on icon "button" at bounding box center [147, 238] width 3 height 5
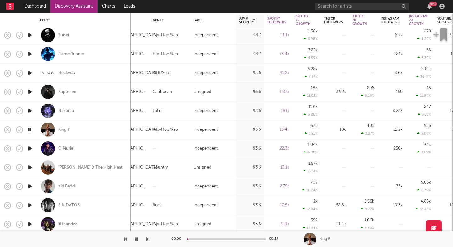
click at [147, 239] on icon "button" at bounding box center [147, 238] width 3 height 5
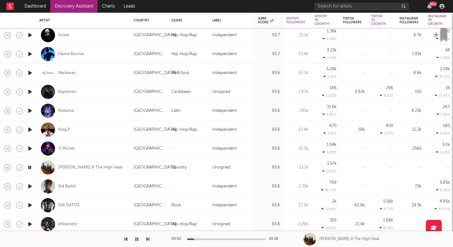
drag, startPoint x: 147, startPoint y: 238, endPoint x: 105, endPoint y: 239, distance: 41.9
click at [105, 239] on div at bounding box center [74, 239] width 149 height 16
click at [112, 166] on div "Jason Scott & The High Heat" at bounding box center [90, 168] width 65 height 6
click at [147, 237] on icon "button" at bounding box center [147, 238] width 3 height 5
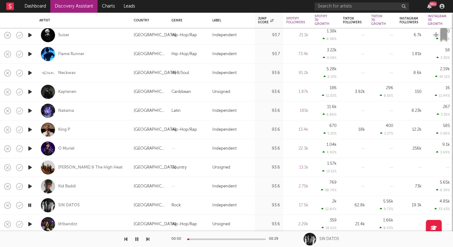
click at [147, 237] on icon "button" at bounding box center [147, 238] width 3 height 5
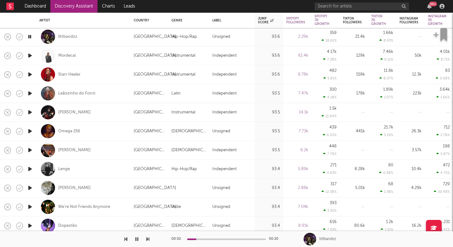
click at [148, 239] on icon "button" at bounding box center [147, 238] width 3 height 5
click at [147, 239] on icon "button" at bounding box center [147, 238] width 3 height 5
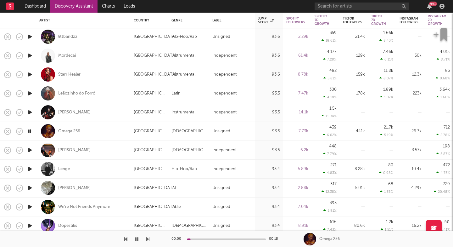
click at [147, 239] on icon "button" at bounding box center [147, 238] width 3 height 5
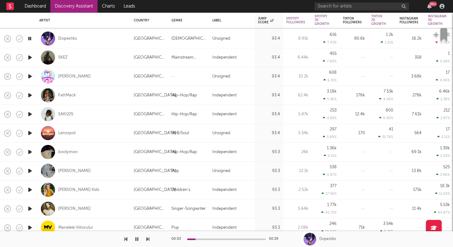
click at [146, 238] on icon "button" at bounding box center [147, 238] width 3 height 5
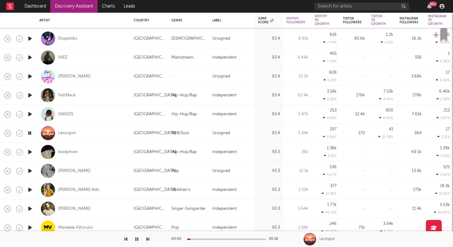
click at [146, 238] on icon "button" at bounding box center [147, 238] width 3 height 5
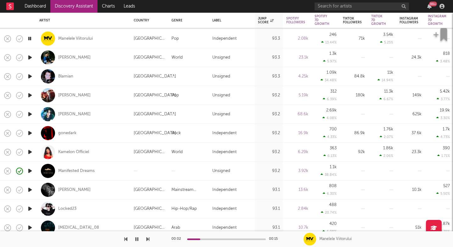
click at [147, 238] on icon "button" at bounding box center [147, 238] width 3 height 5
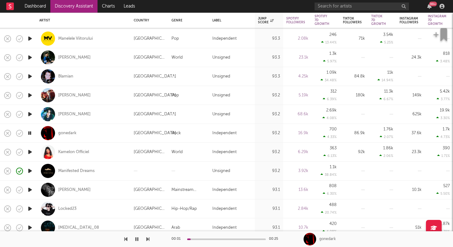
click at [147, 238] on icon "button" at bounding box center [147, 238] width 3 height 5
click at [147, 239] on icon "button" at bounding box center [147, 238] width 3 height 5
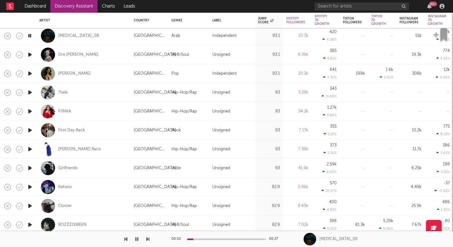
click at [149, 236] on icon "button" at bounding box center [147, 238] width 3 height 5
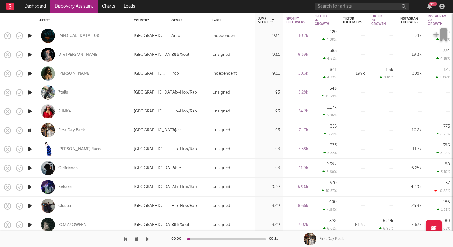
click at [149, 236] on icon "button" at bounding box center [147, 238] width 3 height 5
click at [147, 241] on icon "button" at bounding box center [147, 238] width 3 height 5
click at [145, 239] on div at bounding box center [74, 239] width 149 height 16
click at [149, 239] on div "00:02 00:24 Keharo" at bounding box center [226, 239] width 453 height 16
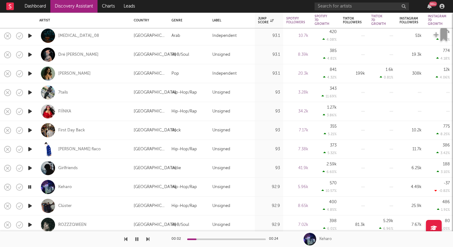
click at [147, 239] on icon "button" at bounding box center [147, 238] width 3 height 5
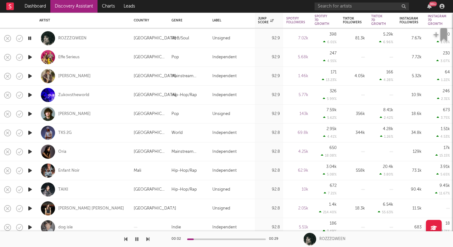
click at [107, 43] on div "ROZZZQWEEN" at bounding box center [83, 38] width 88 height 19
select select "1w"
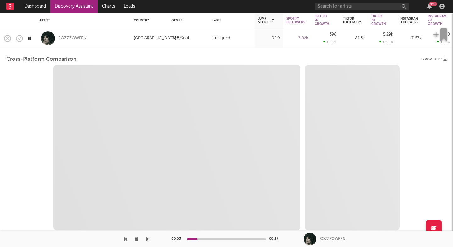
select select "6m"
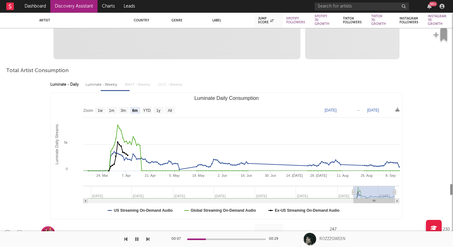
select select "1m"
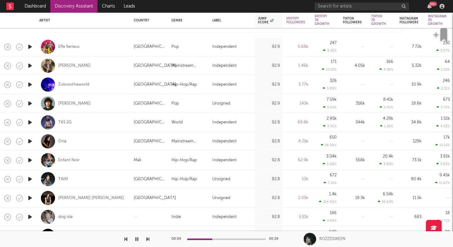
click at [148, 239] on icon "button" at bounding box center [147, 238] width 3 height 5
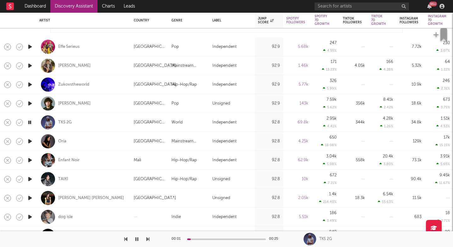
click at [148, 239] on icon "button" at bounding box center [147, 238] width 3 height 5
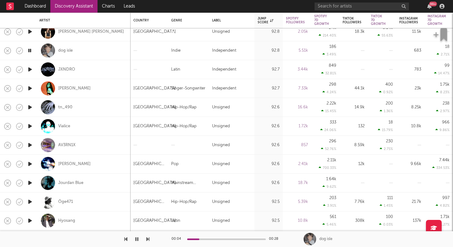
click at [97, 53] on div "dog isle" at bounding box center [83, 50] width 88 height 19
select select "1w"
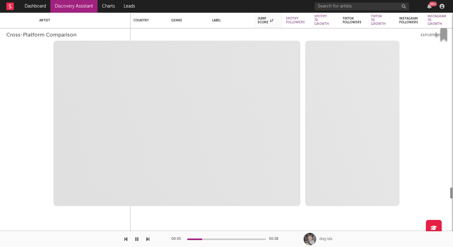
select select "1w"
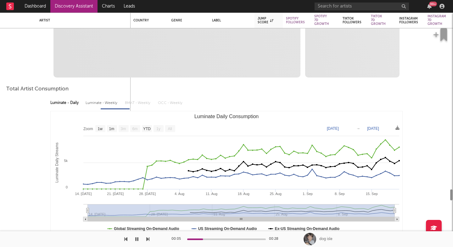
select select "1m"
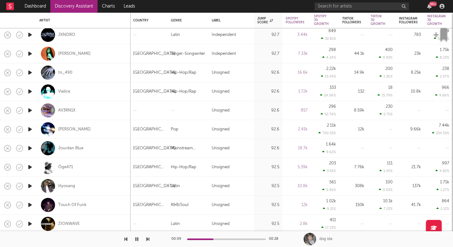
click at [147, 239] on icon "button" at bounding box center [147, 238] width 3 height 5
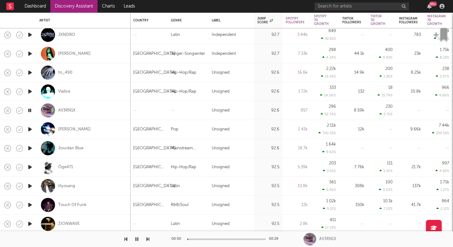
click at [147, 239] on icon "button" at bounding box center [147, 238] width 3 height 5
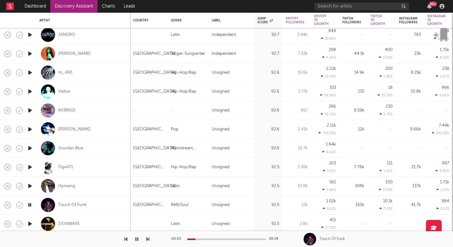
click at [147, 239] on icon "button" at bounding box center [147, 238] width 3 height 5
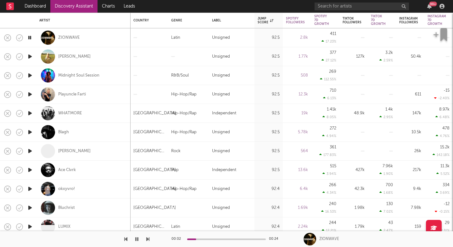
click at [148, 241] on button "button" at bounding box center [147, 239] width 3 height 16
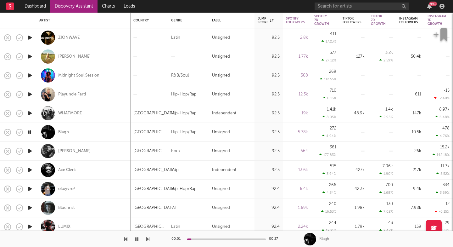
click at [148, 241] on button "button" at bounding box center [147, 239] width 3 height 16
click at [148, 240] on icon "button" at bounding box center [147, 238] width 3 height 5
click at [148, 241] on icon "button" at bounding box center [147, 238] width 3 height 5
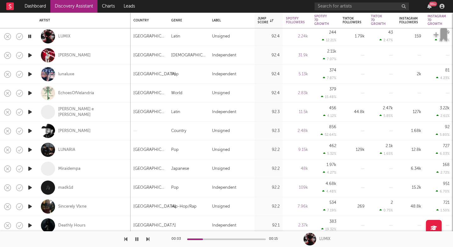
click at [146, 239] on div at bounding box center [74, 239] width 149 height 16
click at [148, 239] on icon "button" at bounding box center [147, 238] width 3 height 5
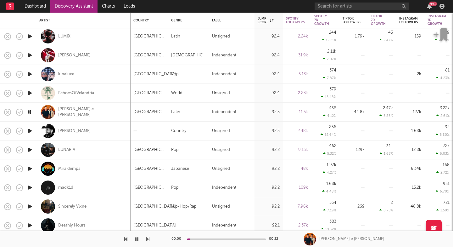
click at [148, 239] on icon "button" at bounding box center [147, 238] width 3 height 5
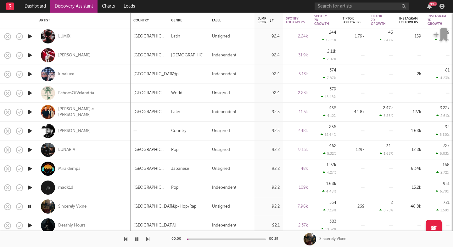
click at [148, 239] on icon "button" at bounding box center [147, 238] width 3 height 5
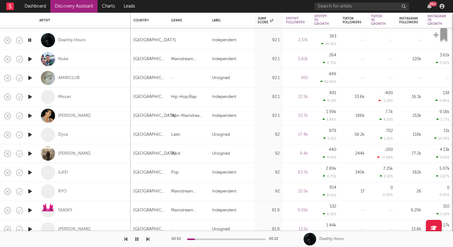
click at [147, 239] on icon "button" at bounding box center [147, 238] width 3 height 5
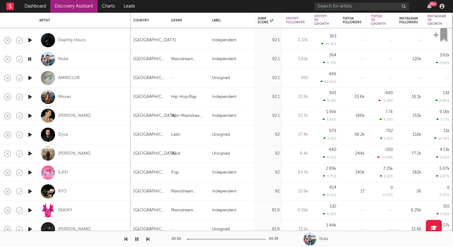
click at [147, 239] on icon "button" at bounding box center [147, 238] width 3 height 5
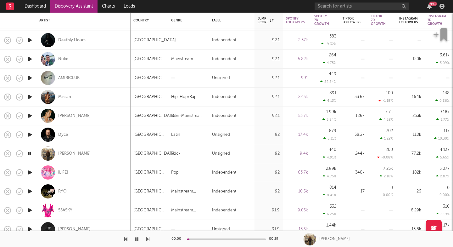
click at [147, 239] on icon "button" at bounding box center [147, 238] width 3 height 5
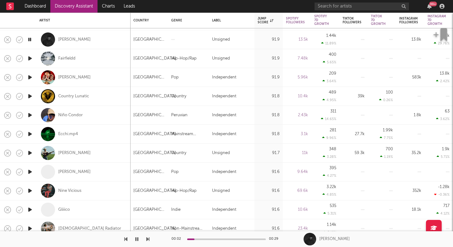
click at [146, 239] on div at bounding box center [74, 239] width 149 height 16
click at [146, 239] on icon "button" at bounding box center [147, 238] width 3 height 5
click at [146, 239] on div at bounding box center [74, 239] width 149 height 16
click at [148, 239] on icon "button" at bounding box center [147, 238] width 3 height 5
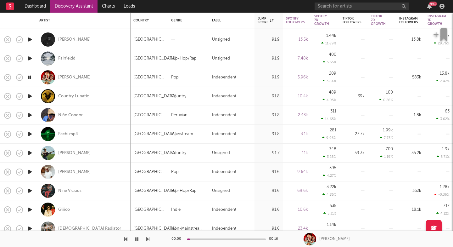
click at [147, 239] on icon "button" at bounding box center [147, 238] width 3 height 5
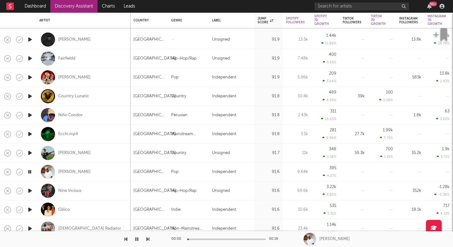
click at [147, 239] on icon "button" at bounding box center [147, 238] width 3 height 5
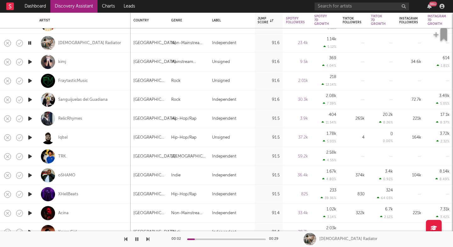
click at [148, 239] on icon "button" at bounding box center [147, 238] width 3 height 5
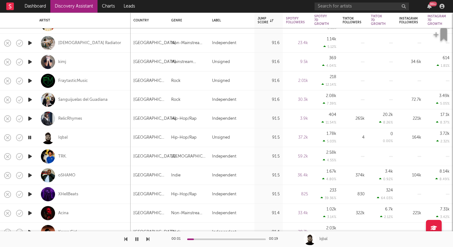
drag, startPoint x: 148, startPoint y: 239, endPoint x: 97, endPoint y: 239, distance: 51.0
click at [97, 239] on div at bounding box center [74, 239] width 149 height 16
click at [92, 141] on div "Iqbal" at bounding box center [83, 137] width 88 height 19
select select "1w"
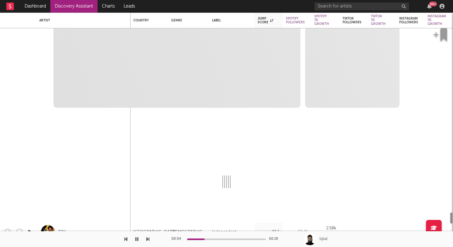
select select "1m"
select select "6m"
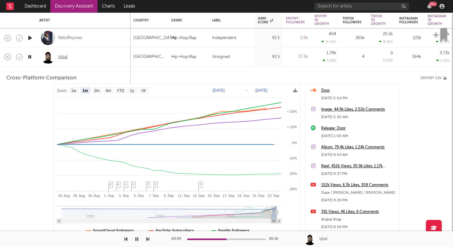
click at [61, 54] on div "Iqbal" at bounding box center [62, 57] width 9 height 6
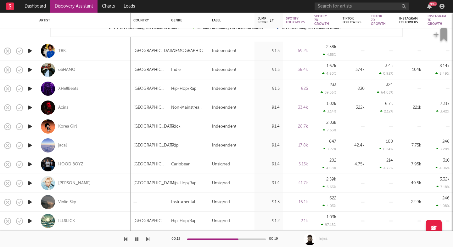
click at [149, 238] on icon "button" at bounding box center [147, 238] width 3 height 5
drag, startPoint x: 149, startPoint y: 238, endPoint x: 98, endPoint y: 236, distance: 51.3
click at [98, 236] on div at bounding box center [74, 239] width 149 height 16
click at [104, 52] on div "TRK." at bounding box center [83, 51] width 88 height 19
select select "1w"
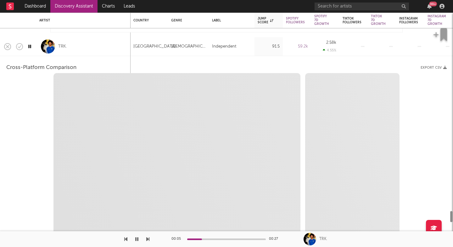
select select "6m"
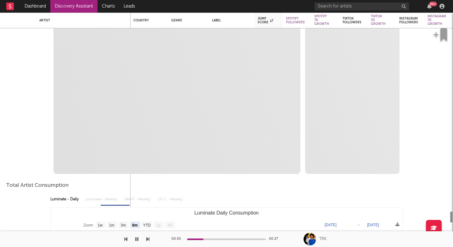
select select "1m"
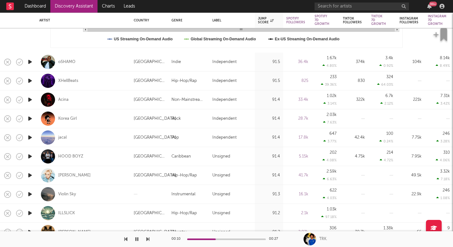
click at [148, 239] on icon "button" at bounding box center [147, 238] width 3 height 5
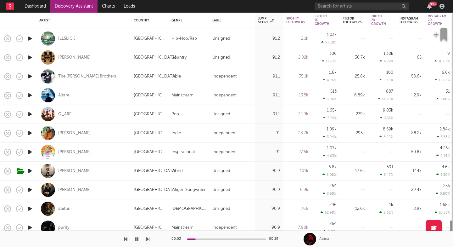
select select "6m"
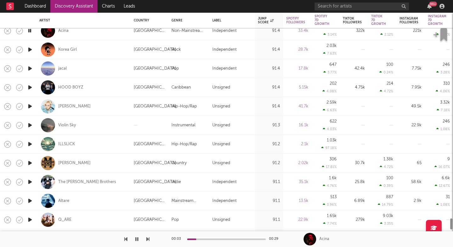
select select "1m"
select select "6m"
select select "1m"
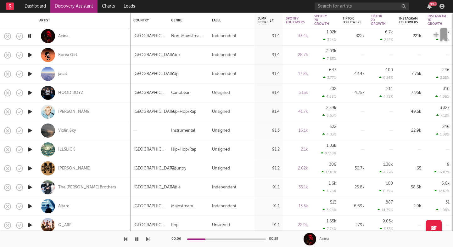
click at [95, 39] on div "Acina" at bounding box center [83, 36] width 88 height 19
select select "1w"
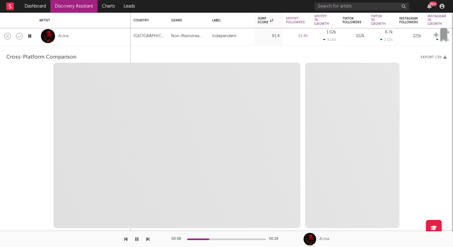
select select "6m"
select select "1m"
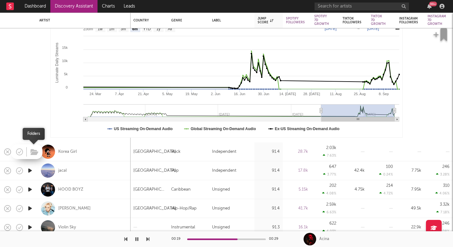
click at [28, 152] on span at bounding box center [33, 151] width 11 height 11
click at [149, 239] on icon "button" at bounding box center [147, 238] width 3 height 5
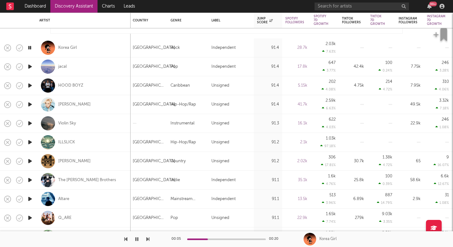
click at [146, 238] on icon "button" at bounding box center [147, 238] width 3 height 5
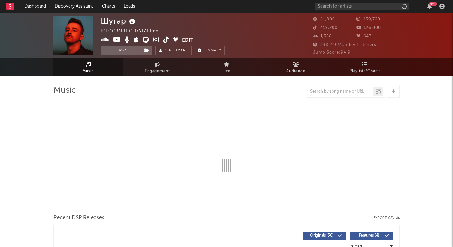
select select "6m"
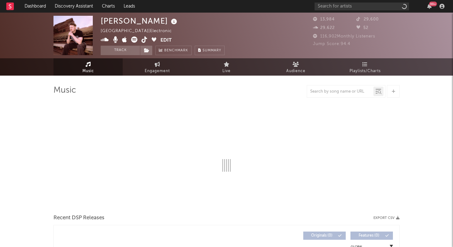
select select "6m"
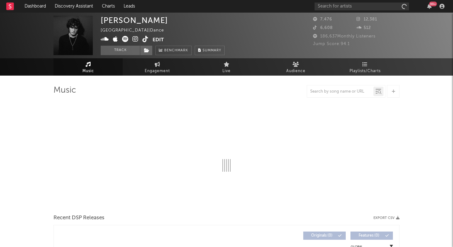
select select "6m"
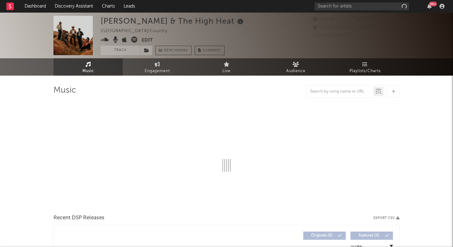
select select "6m"
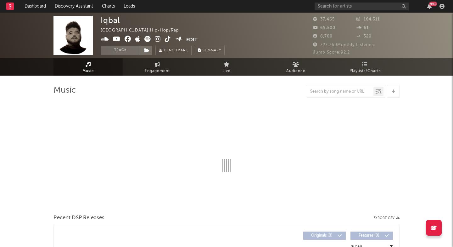
select select "6m"
